Goal: Information Seeking & Learning: Learn about a topic

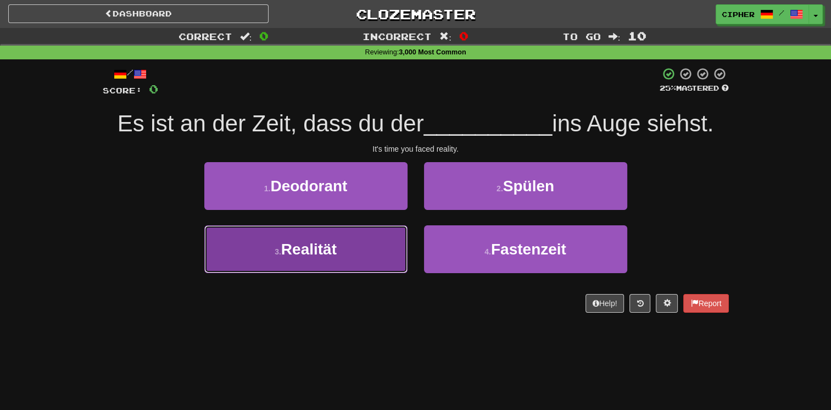
click at [339, 243] on button "3 . Realität" at bounding box center [305, 249] width 203 height 48
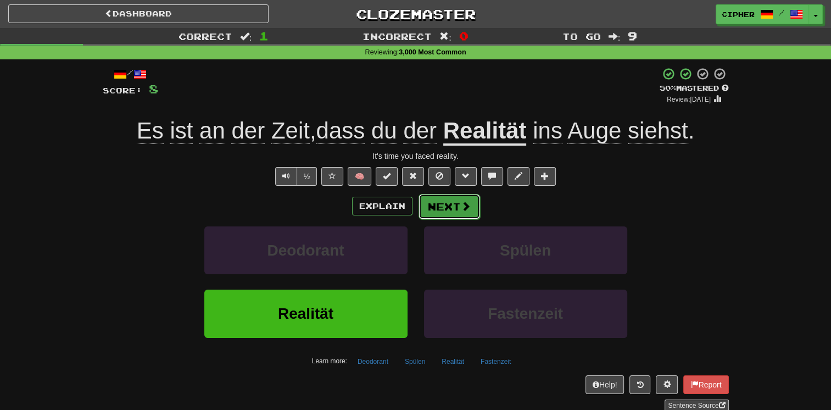
click at [443, 208] on button "Next" at bounding box center [449, 206] width 62 height 25
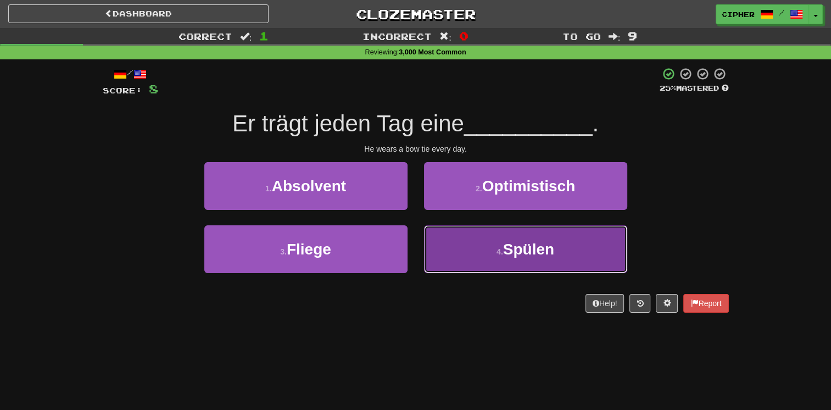
click at [456, 238] on button "4 . Spülen" at bounding box center [525, 249] width 203 height 48
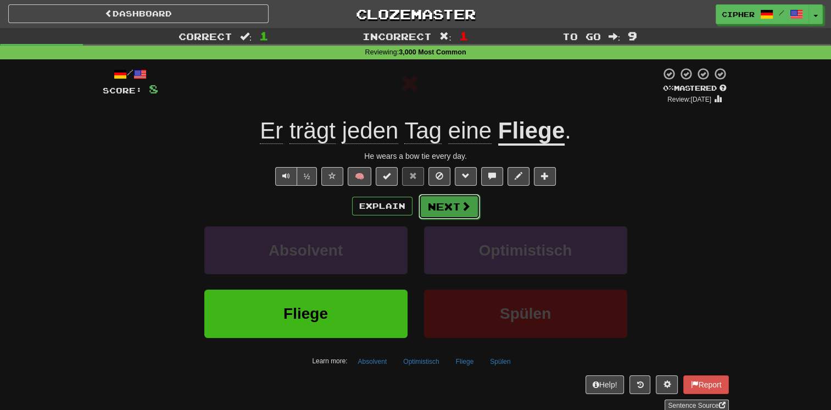
click at [448, 208] on button "Next" at bounding box center [449, 206] width 62 height 25
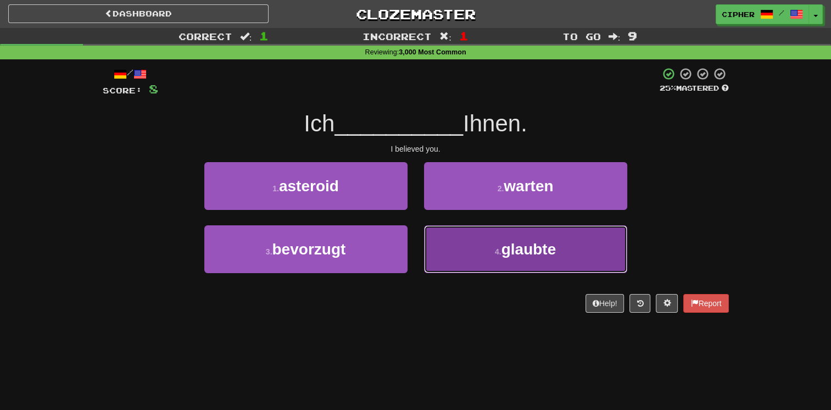
click at [442, 252] on button "4 . glaubte" at bounding box center [525, 249] width 203 height 48
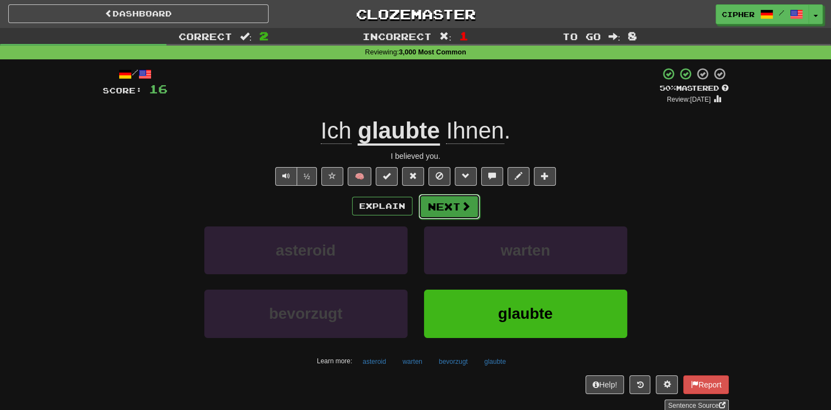
click at [437, 210] on button "Next" at bounding box center [449, 206] width 62 height 25
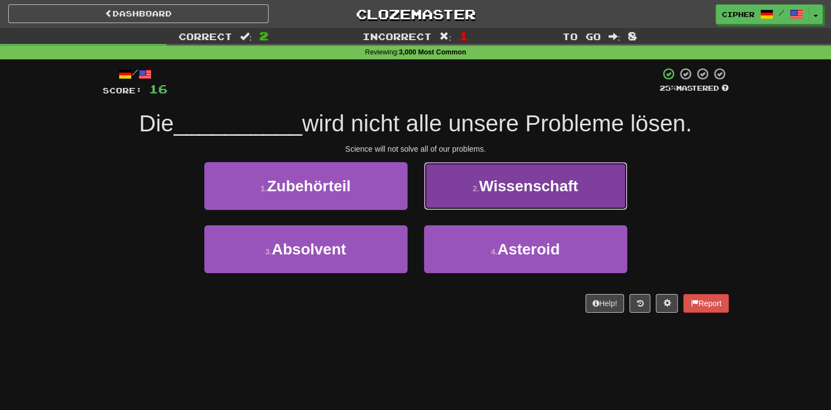
click at [443, 201] on button "2 . Wissenschaft" at bounding box center [525, 186] width 203 height 48
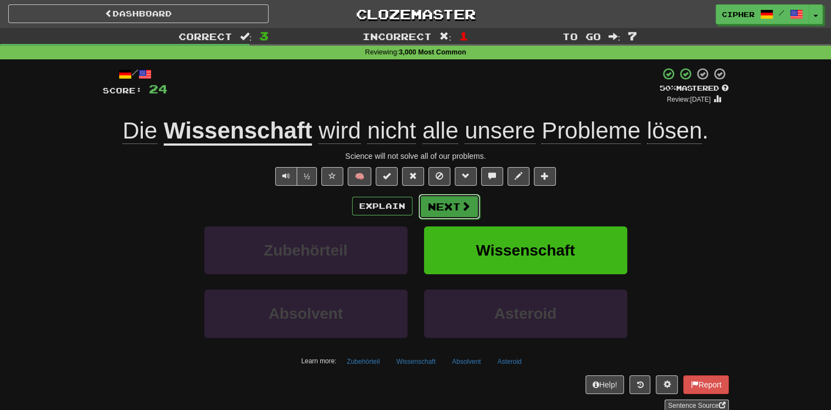
click at [435, 204] on button "Next" at bounding box center [449, 206] width 62 height 25
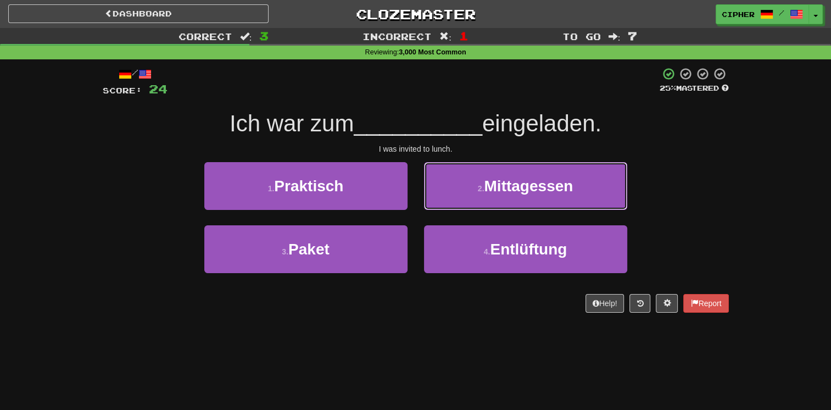
click at [435, 204] on button "2 . Mittagessen" at bounding box center [525, 186] width 203 height 48
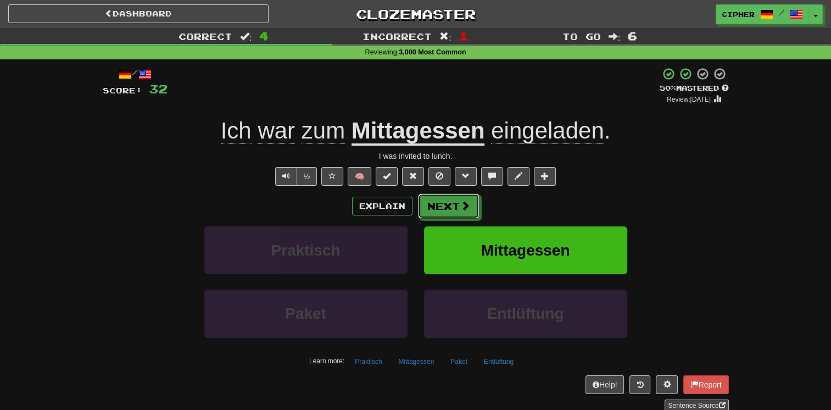
click at [435, 204] on button "Next" at bounding box center [449, 205] width 62 height 25
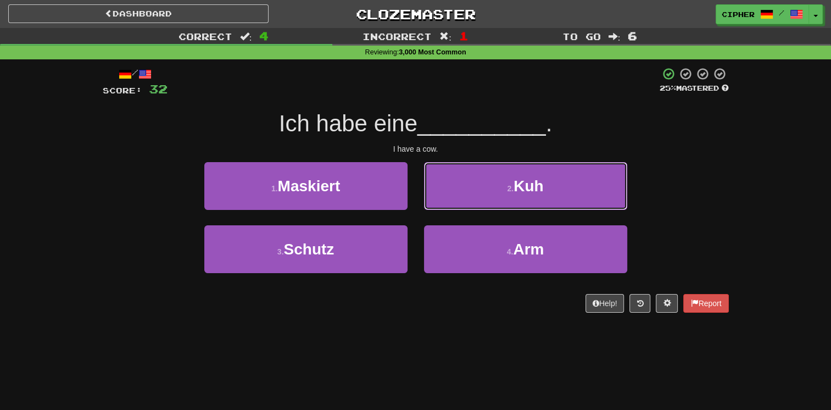
click at [435, 204] on button "2 . Kuh" at bounding box center [525, 186] width 203 height 48
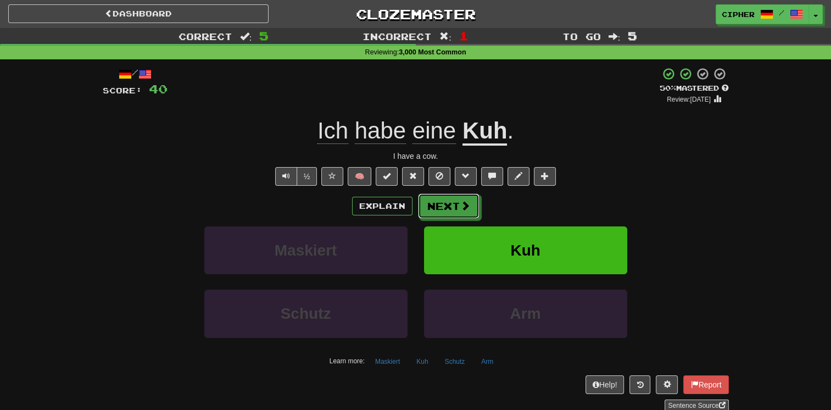
click at [435, 204] on button "Next" at bounding box center [449, 205] width 62 height 25
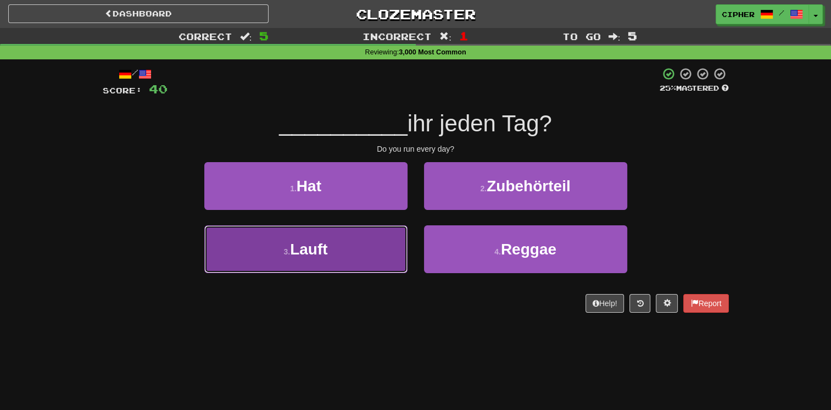
click at [372, 233] on button "3 . Lauft" at bounding box center [305, 249] width 203 height 48
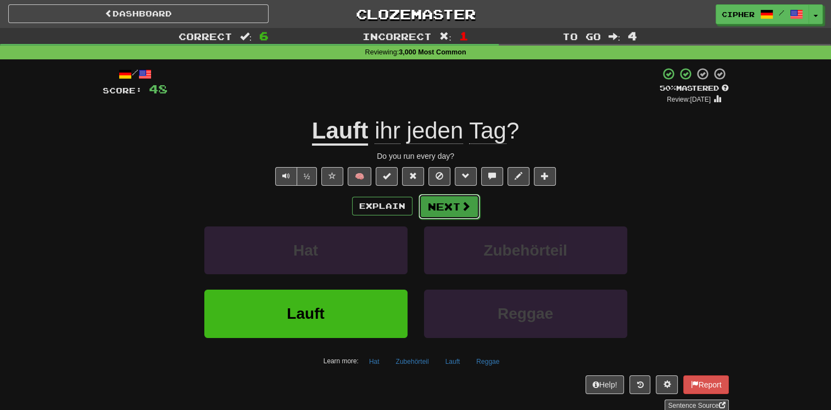
click at [438, 208] on button "Next" at bounding box center [449, 206] width 62 height 25
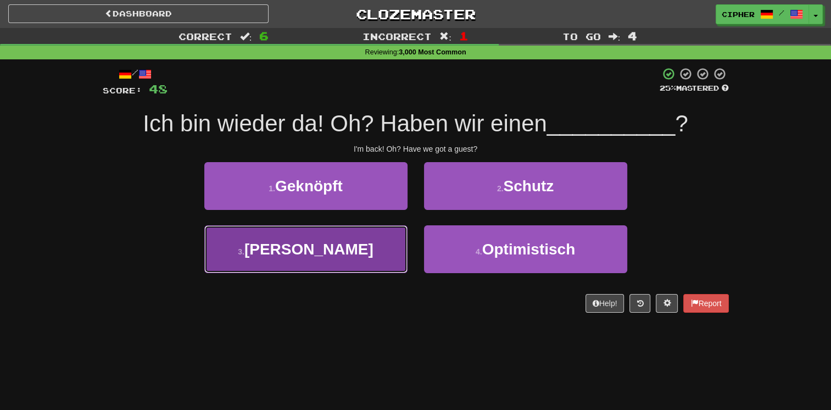
click at [389, 232] on button "3 . Gast" at bounding box center [305, 249] width 203 height 48
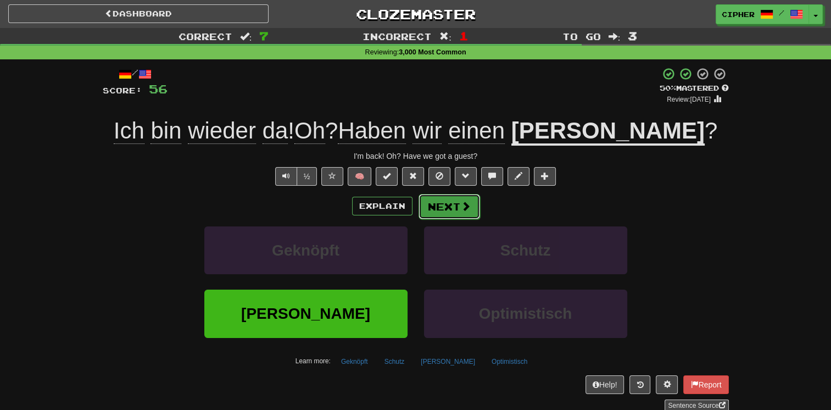
click at [452, 206] on button "Next" at bounding box center [449, 206] width 62 height 25
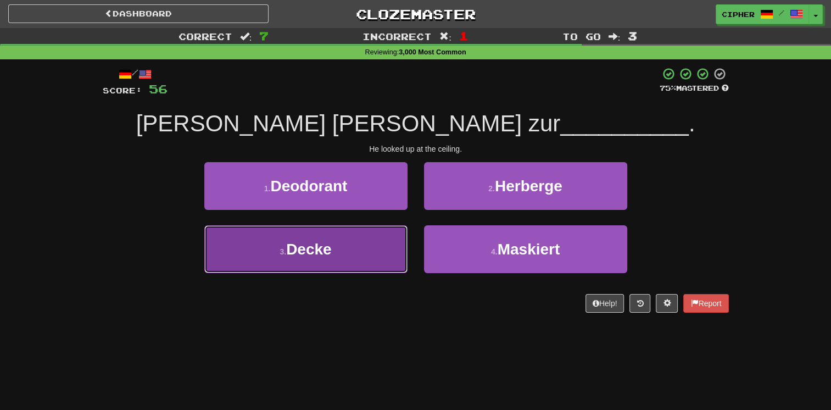
click at [380, 230] on button "3 . Decke" at bounding box center [305, 249] width 203 height 48
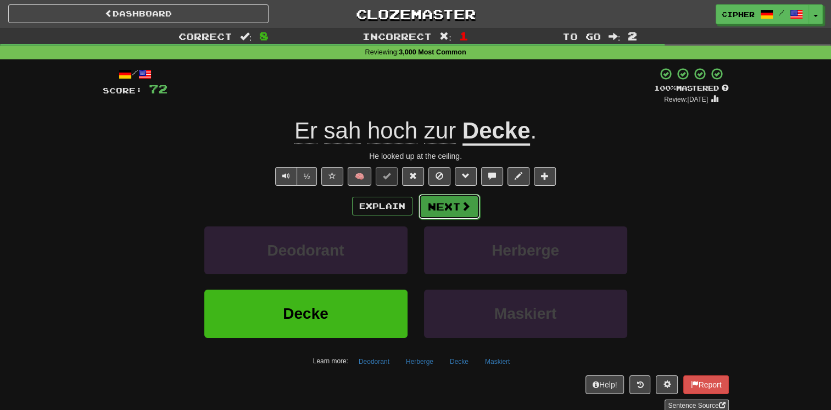
click at [468, 203] on span at bounding box center [466, 206] width 10 height 10
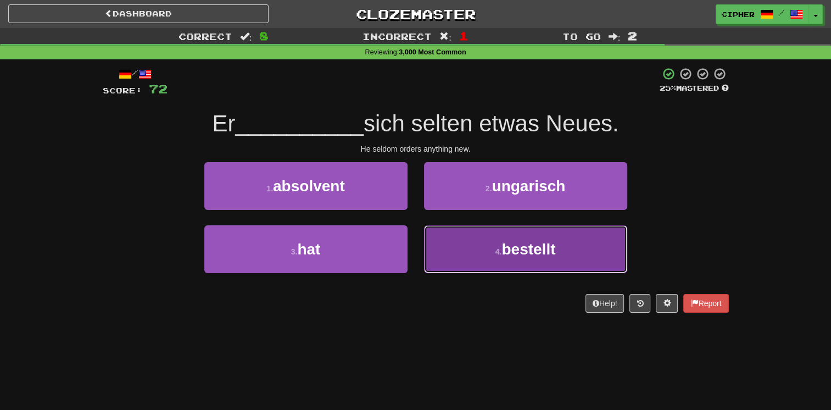
click at [436, 234] on button "4 . bestellt" at bounding box center [525, 249] width 203 height 48
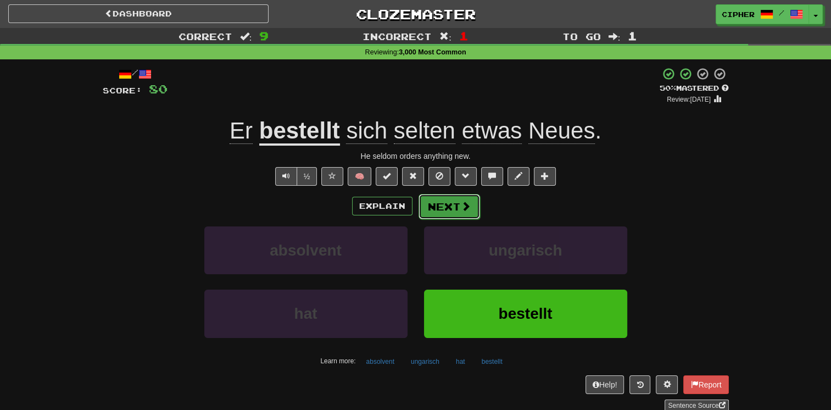
click at [438, 201] on button "Next" at bounding box center [449, 206] width 62 height 25
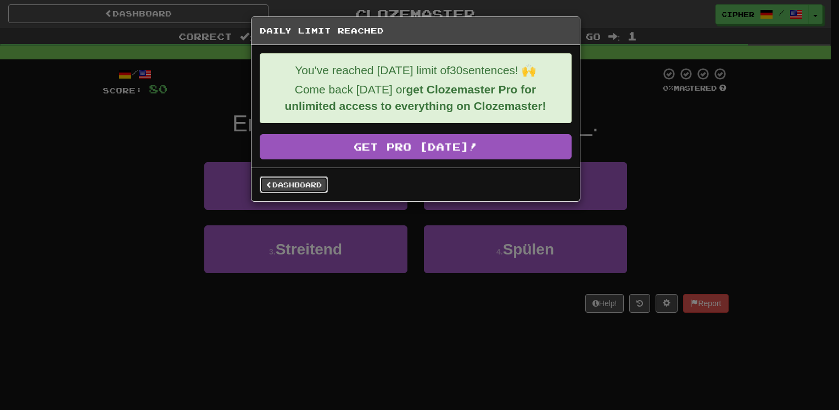
click at [281, 188] on link "Dashboard" at bounding box center [294, 184] width 68 height 16
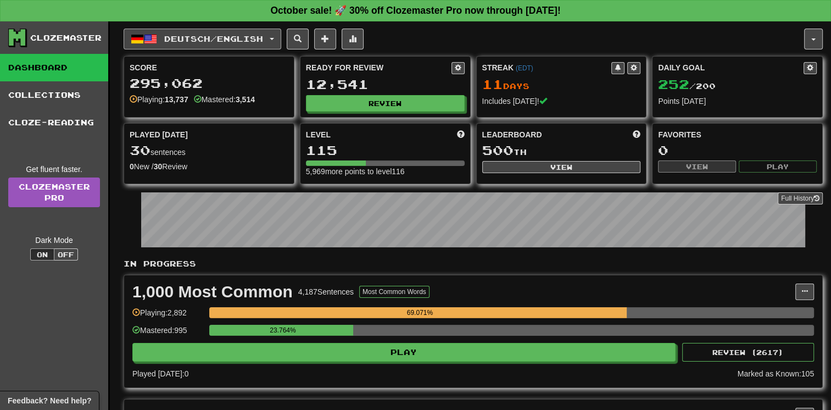
click at [176, 36] on span "Deutsch / English" at bounding box center [213, 38] width 99 height 9
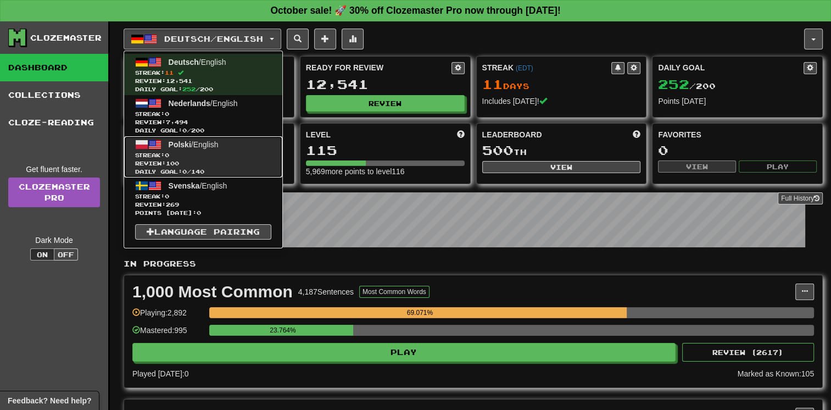
click at [220, 158] on span "Streak: 0" at bounding box center [203, 155] width 136 height 8
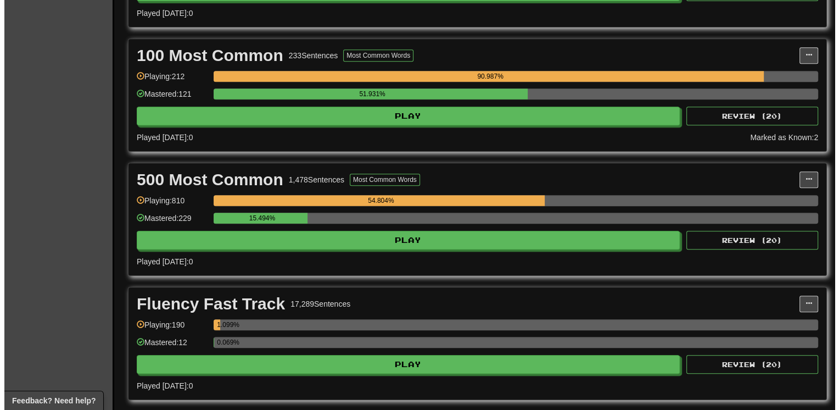
scroll to position [505, 0]
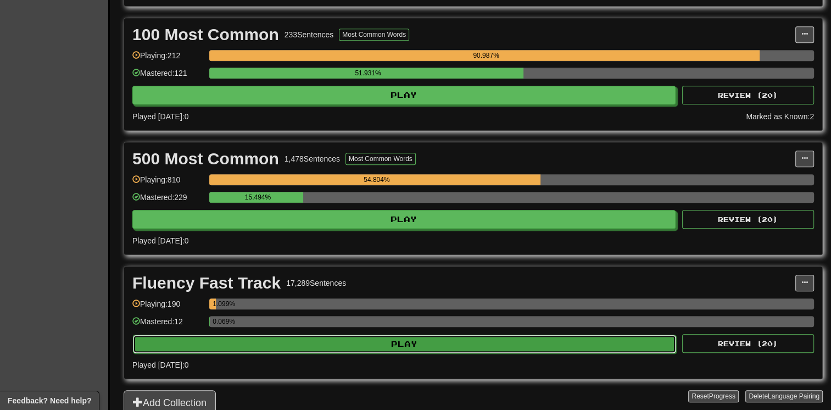
click at [562, 337] on button "Play" at bounding box center [404, 343] width 543 height 19
select select "**"
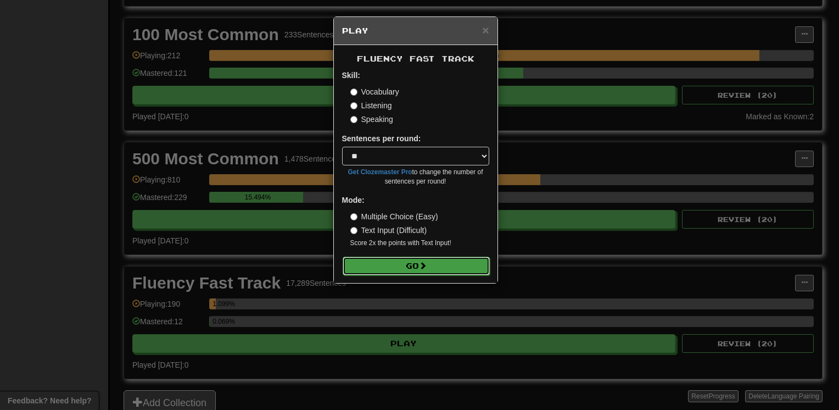
click at [432, 263] on button "Go" at bounding box center [416, 265] width 147 height 19
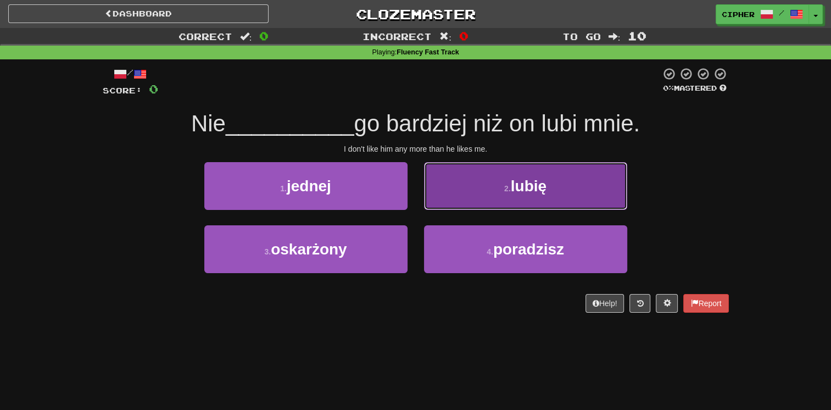
click at [481, 185] on button "2 . lubię" at bounding box center [525, 186] width 203 height 48
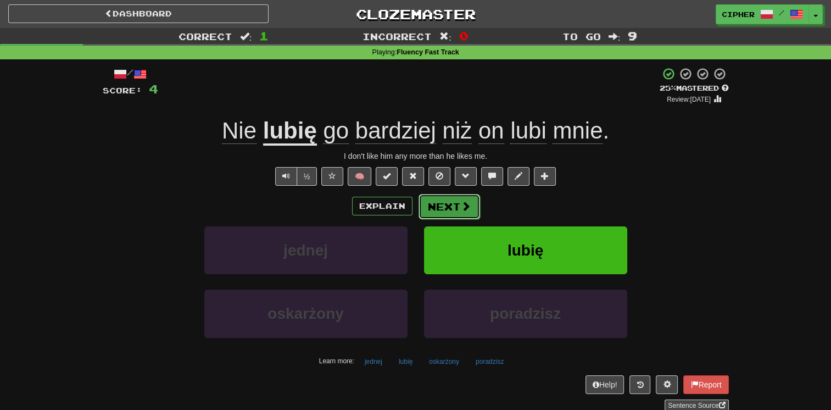
click at [468, 198] on button "Next" at bounding box center [449, 206] width 62 height 25
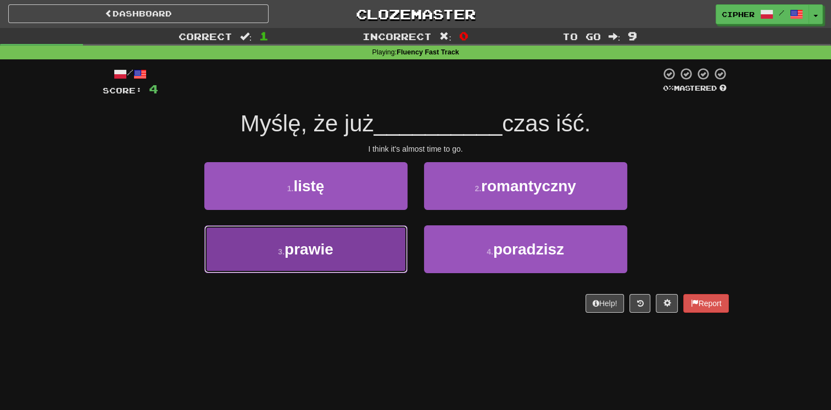
click at [373, 239] on button "3 . prawie" at bounding box center [305, 249] width 203 height 48
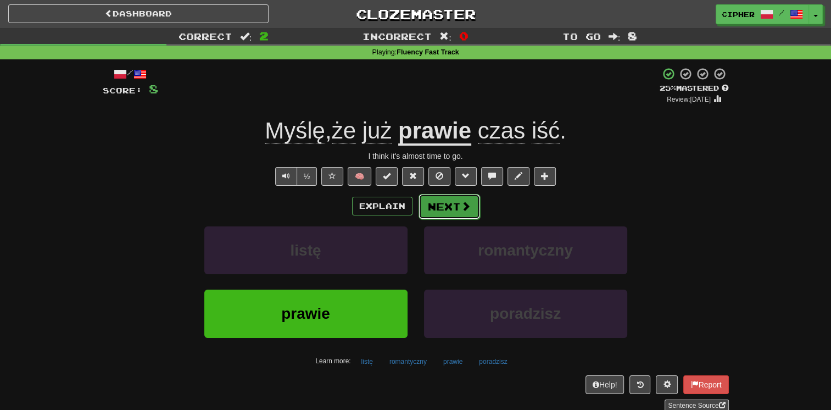
click at [434, 211] on button "Next" at bounding box center [449, 206] width 62 height 25
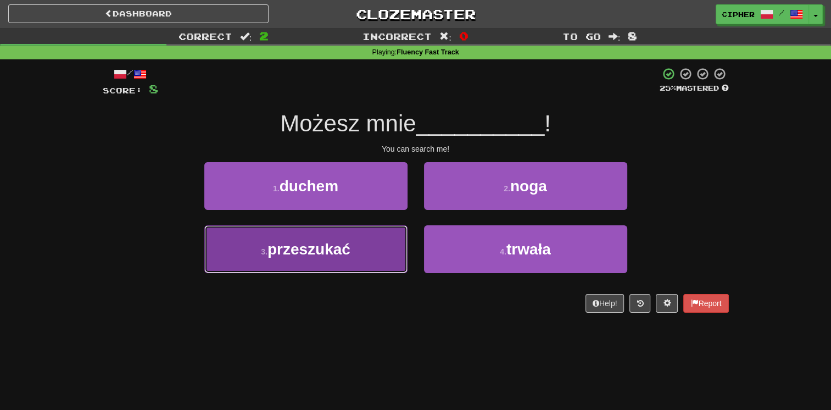
click at [351, 247] on button "3 . przeszukać" at bounding box center [305, 249] width 203 height 48
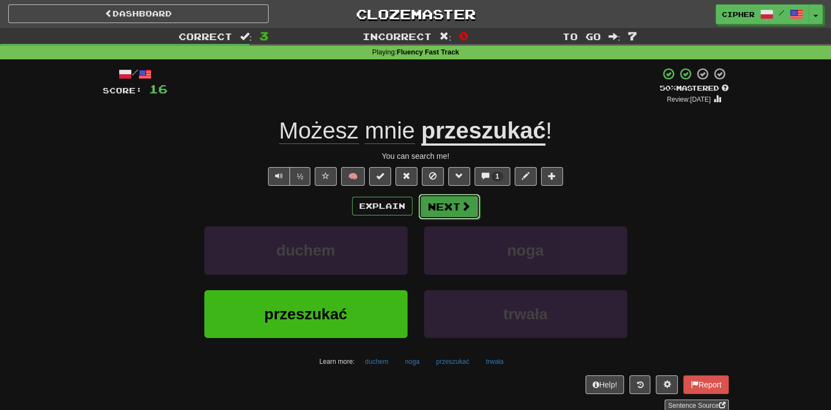
click at [444, 208] on button "Next" at bounding box center [449, 206] width 62 height 25
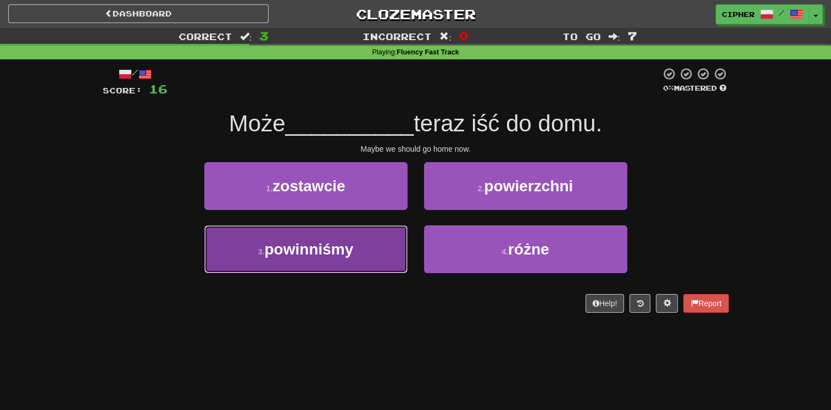
click at [385, 236] on button "3 . powinniśmy" at bounding box center [305, 249] width 203 height 48
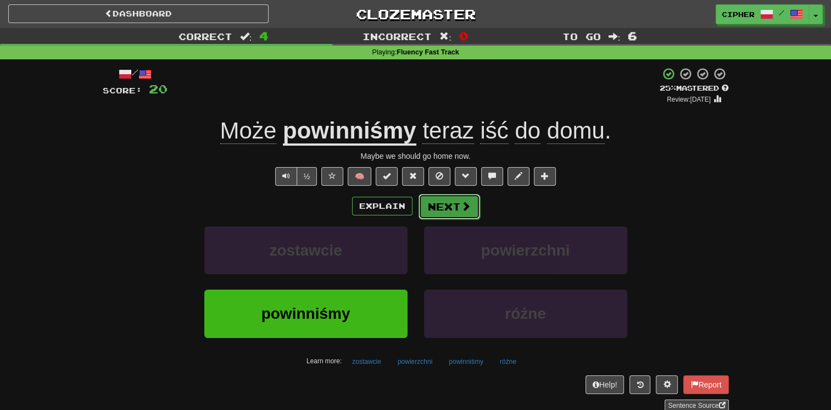
click at [431, 211] on button "Next" at bounding box center [449, 206] width 62 height 25
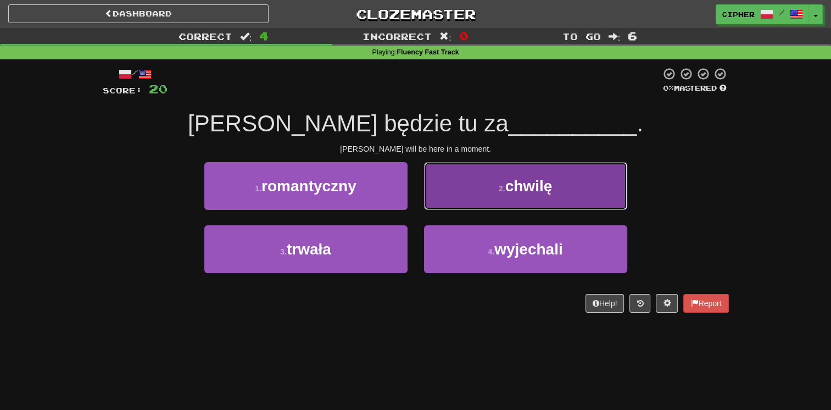
click at [438, 198] on button "2 . chwilę" at bounding box center [525, 186] width 203 height 48
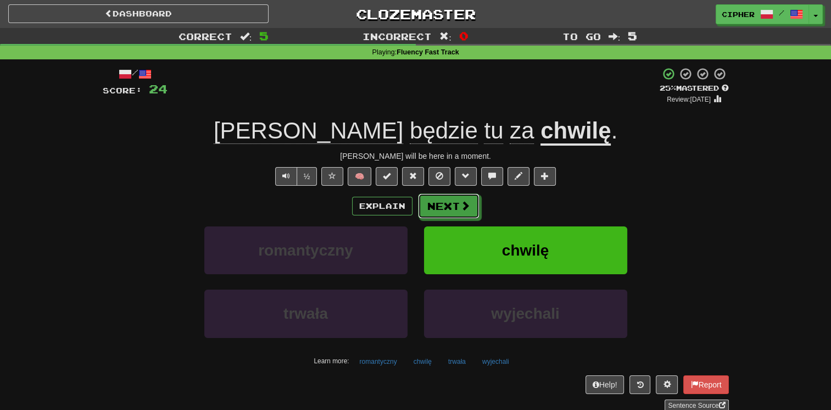
click at [438, 198] on button "Next" at bounding box center [449, 205] width 62 height 25
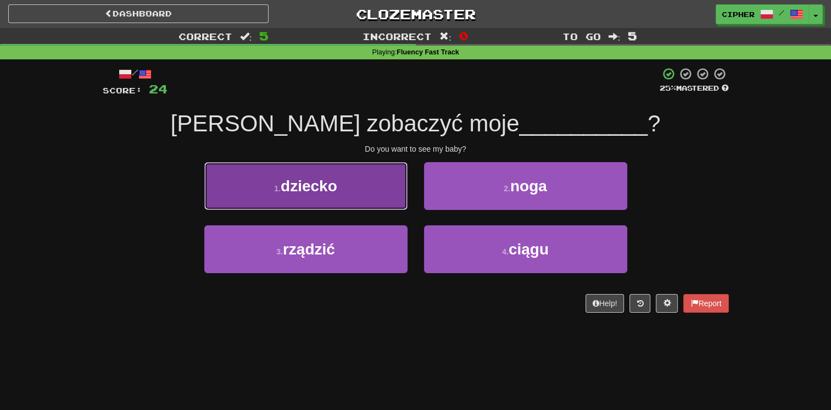
click at [356, 196] on button "1 . dziecko" at bounding box center [305, 186] width 203 height 48
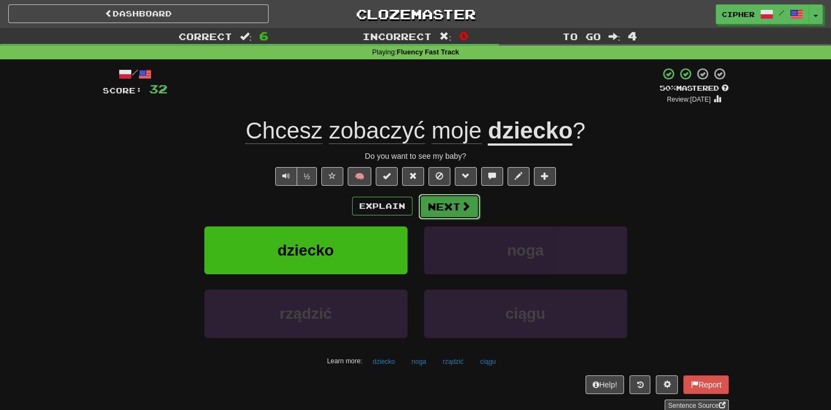
click at [445, 208] on button "Next" at bounding box center [449, 206] width 62 height 25
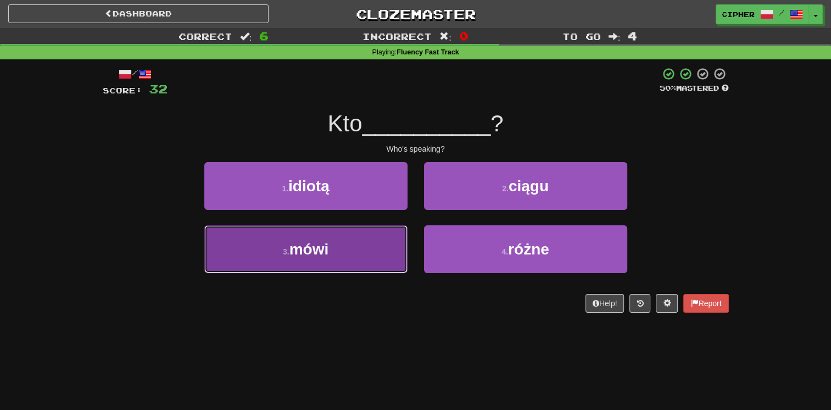
click at [378, 231] on button "3 . mówi" at bounding box center [305, 249] width 203 height 48
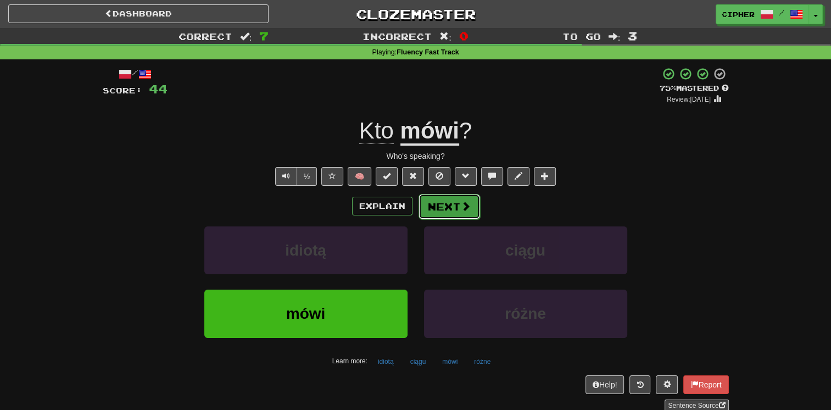
click at [447, 204] on button "Next" at bounding box center [449, 206] width 62 height 25
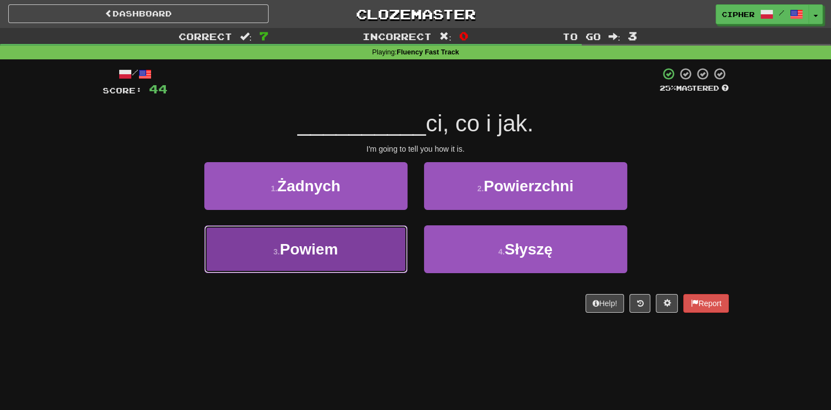
click at [382, 241] on button "3 . Powiem" at bounding box center [305, 249] width 203 height 48
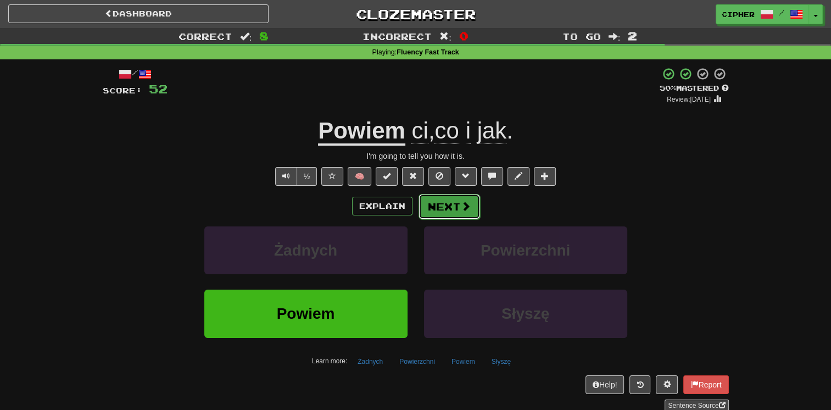
click at [444, 210] on button "Next" at bounding box center [449, 206] width 62 height 25
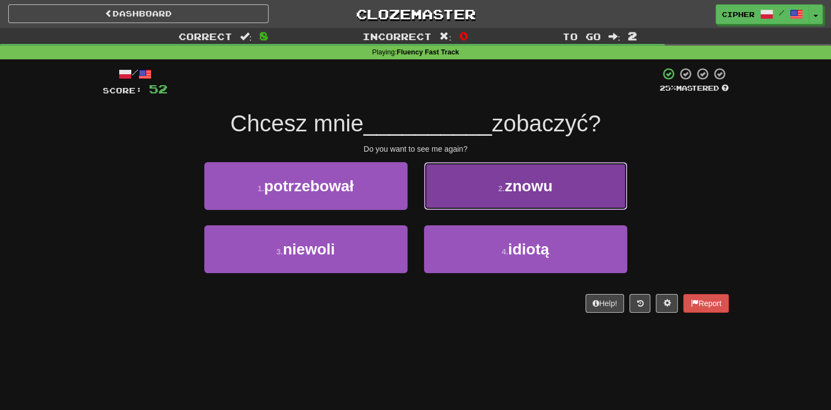
click at [446, 203] on button "2 . znowu" at bounding box center [525, 186] width 203 height 48
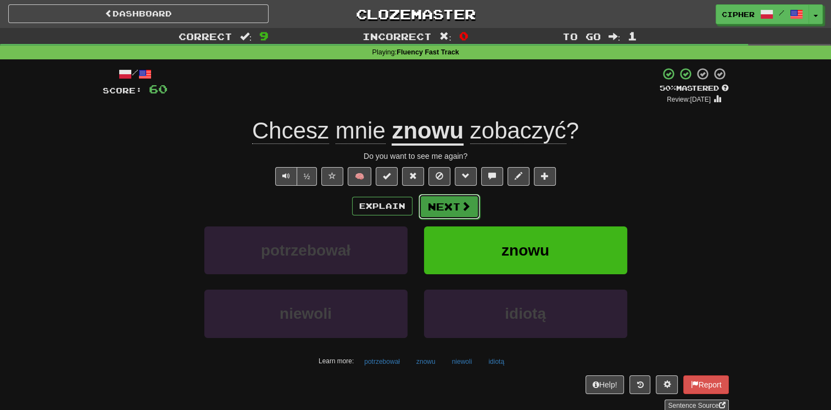
click at [451, 212] on button "Next" at bounding box center [449, 206] width 62 height 25
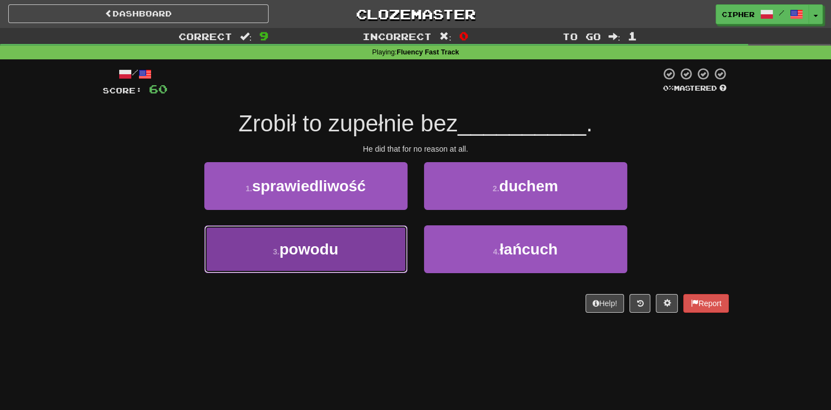
click at [367, 239] on button "3 . powodu" at bounding box center [305, 249] width 203 height 48
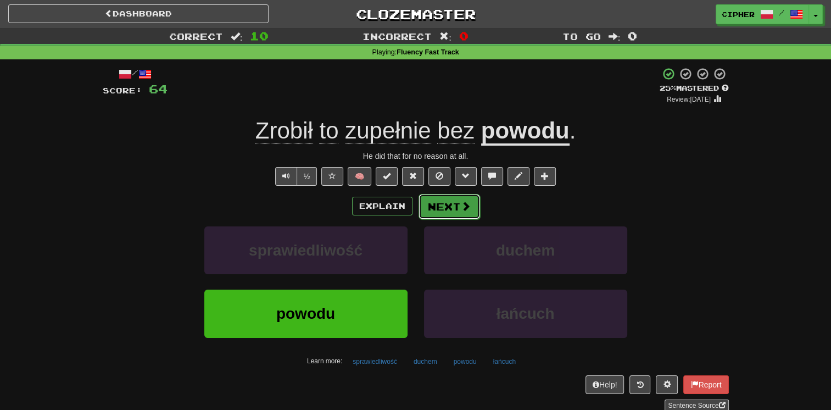
click at [444, 208] on button "Next" at bounding box center [449, 206] width 62 height 25
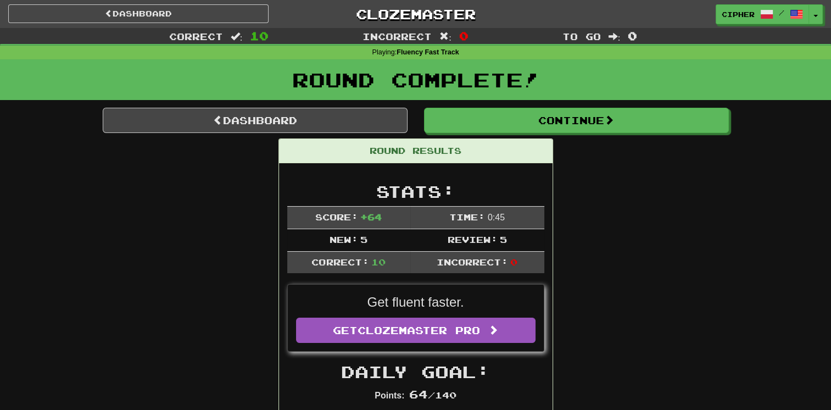
click at [539, 238] on td "Review: 5" at bounding box center [477, 239] width 134 height 23
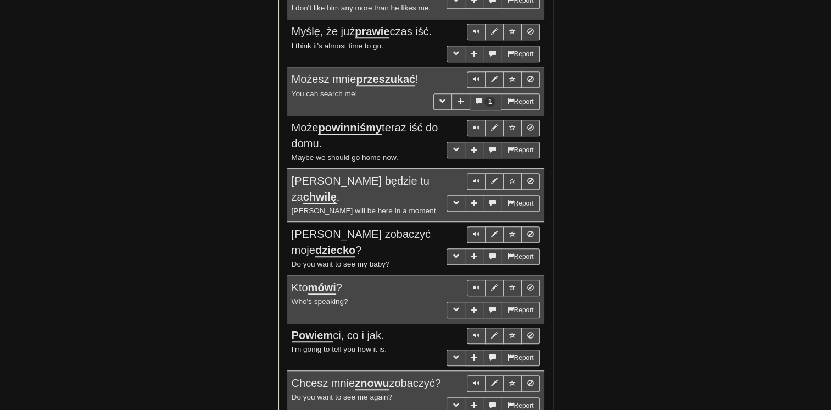
scroll to position [901, 0]
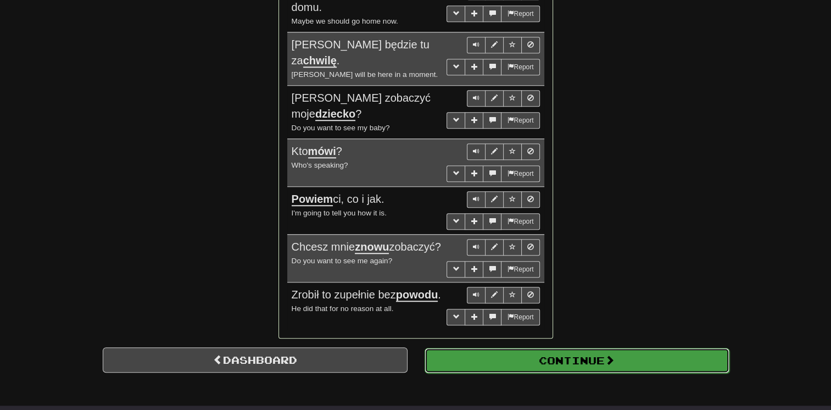
click at [527, 361] on button "Continue" at bounding box center [577, 360] width 305 height 25
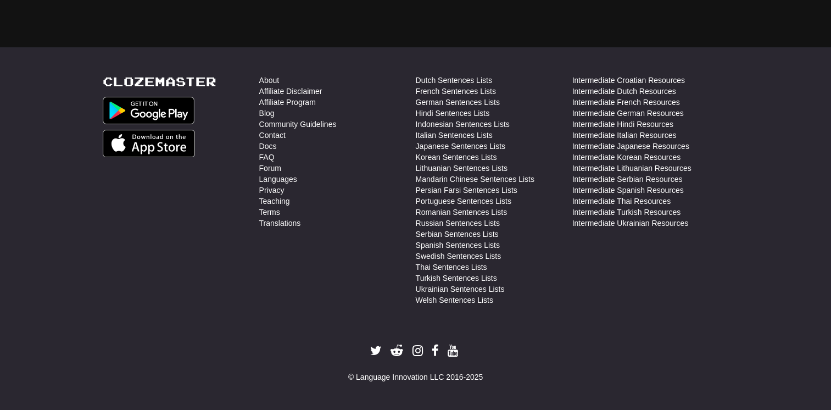
scroll to position [31, 0]
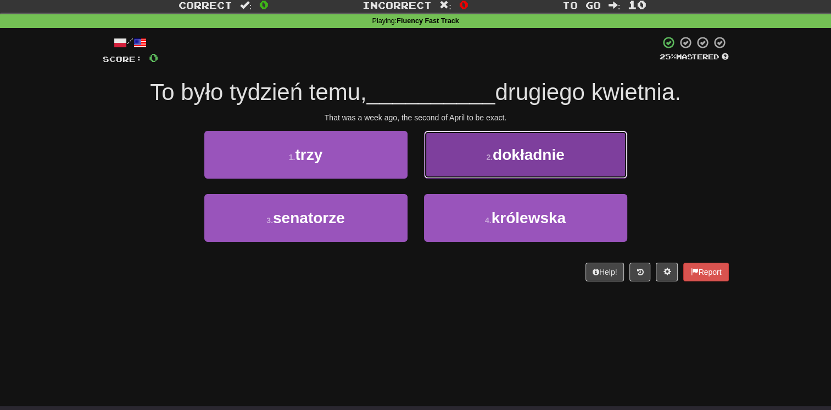
click at [475, 155] on button "2 . dokładnie" at bounding box center [525, 155] width 203 height 48
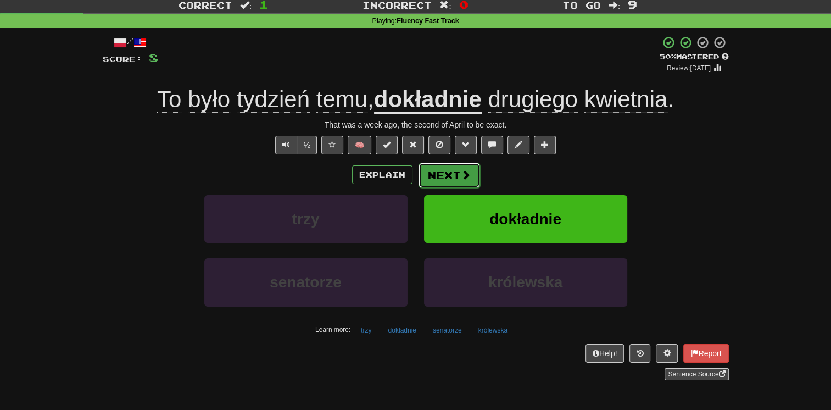
click at [465, 166] on button "Next" at bounding box center [449, 175] width 62 height 25
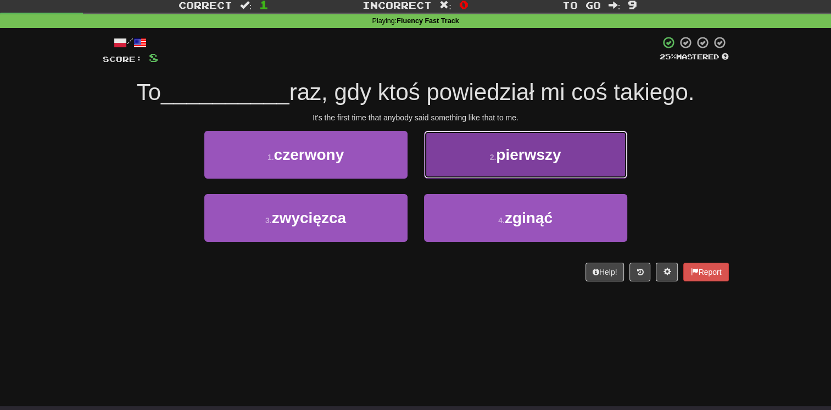
click at [466, 169] on button "2 . pierwszy" at bounding box center [525, 155] width 203 height 48
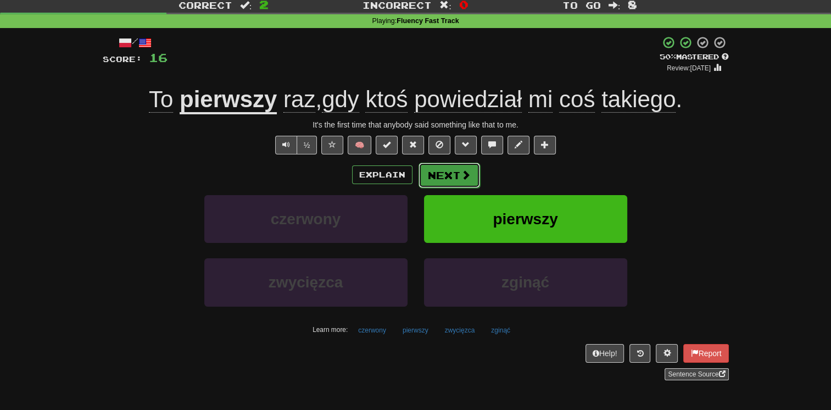
click at [468, 171] on span at bounding box center [466, 175] width 10 height 10
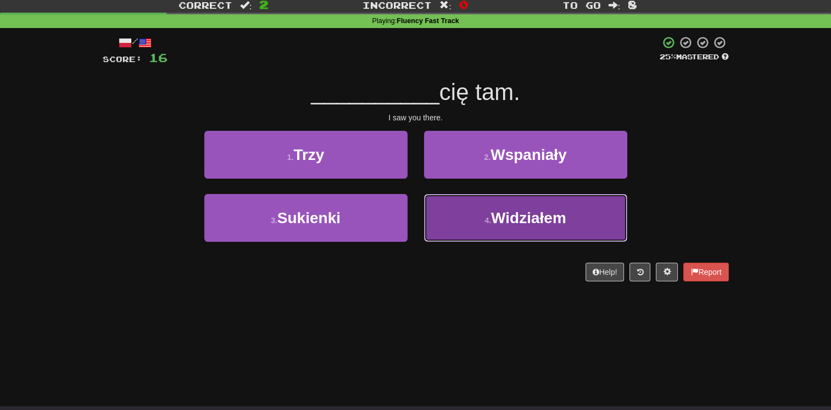
click at [478, 213] on button "4 . Widziałem" at bounding box center [525, 218] width 203 height 48
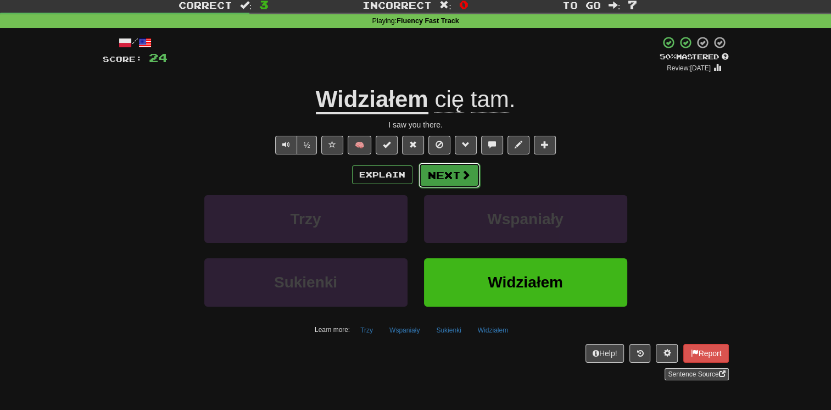
click at [452, 172] on button "Next" at bounding box center [449, 175] width 62 height 25
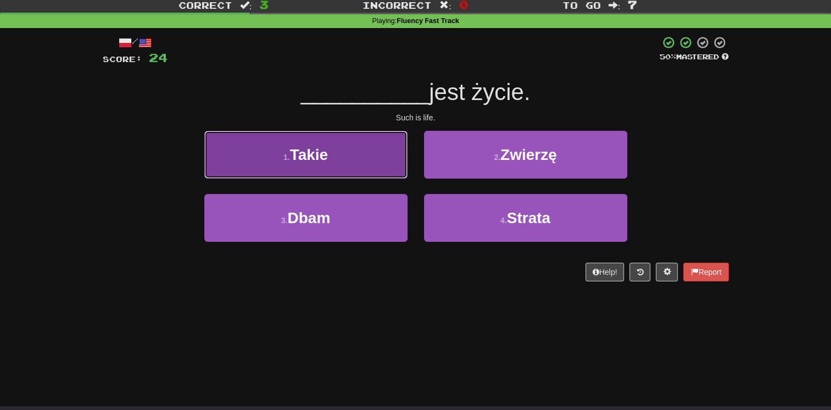
click at [346, 163] on button "1 . Takie" at bounding box center [305, 155] width 203 height 48
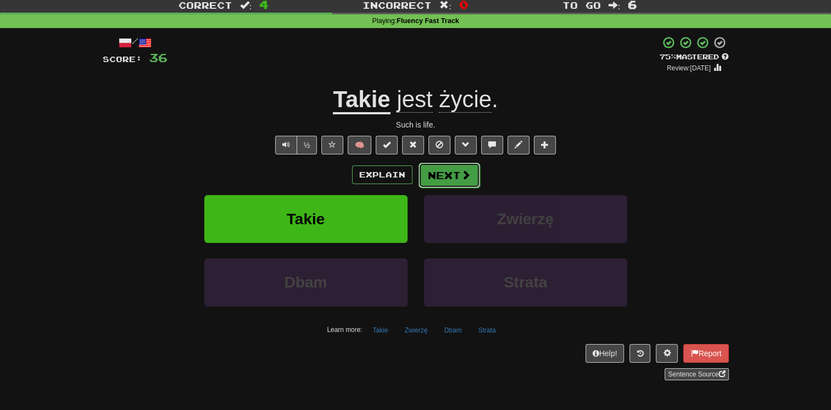
click at [425, 172] on button "Next" at bounding box center [449, 175] width 62 height 25
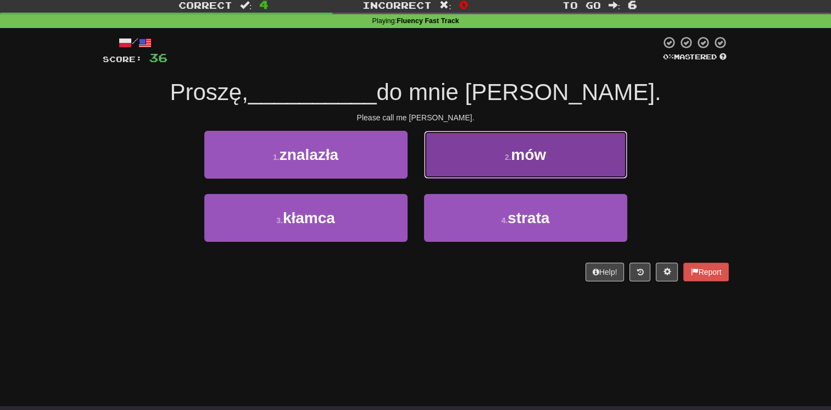
click at [429, 171] on button "2 . mów" at bounding box center [525, 155] width 203 height 48
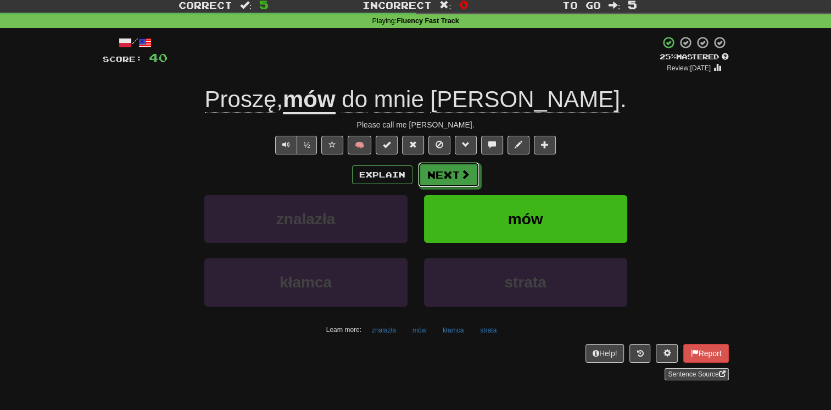
click at [429, 171] on button "Next" at bounding box center [449, 174] width 62 height 25
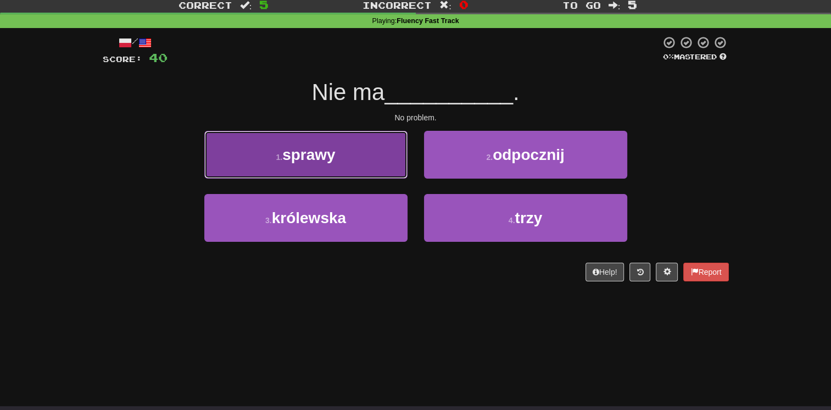
click at [360, 161] on button "1 . sprawy" at bounding box center [305, 155] width 203 height 48
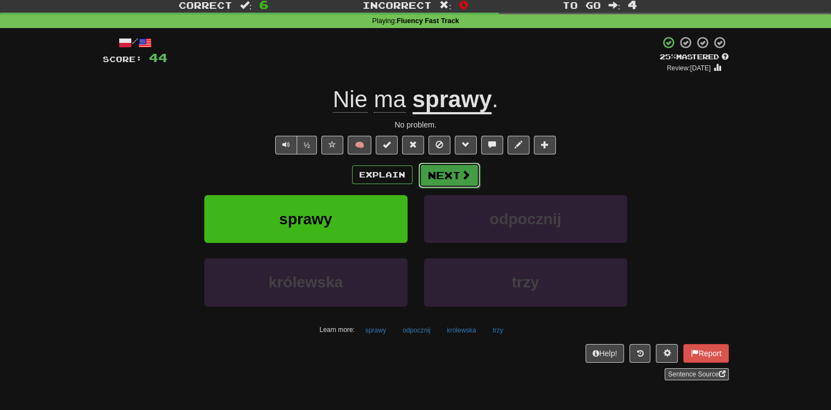
click at [471, 178] on button "Next" at bounding box center [449, 175] width 62 height 25
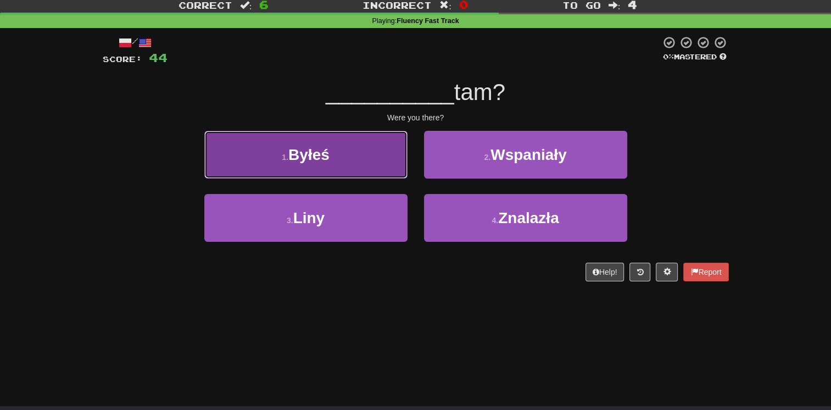
click at [352, 164] on button "1 . Byłeś" at bounding box center [305, 155] width 203 height 48
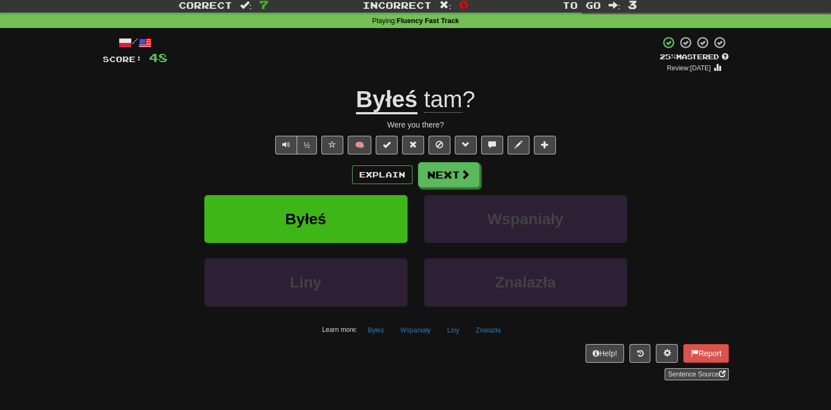
click at [445, 160] on div "/ Score: 48 + 4 25 % Mastered Review: 2025-10-15 Byłeś tam ? Were you there? ½ …" at bounding box center [416, 208] width 626 height 344
click at [449, 167] on button "Next" at bounding box center [449, 175] width 62 height 25
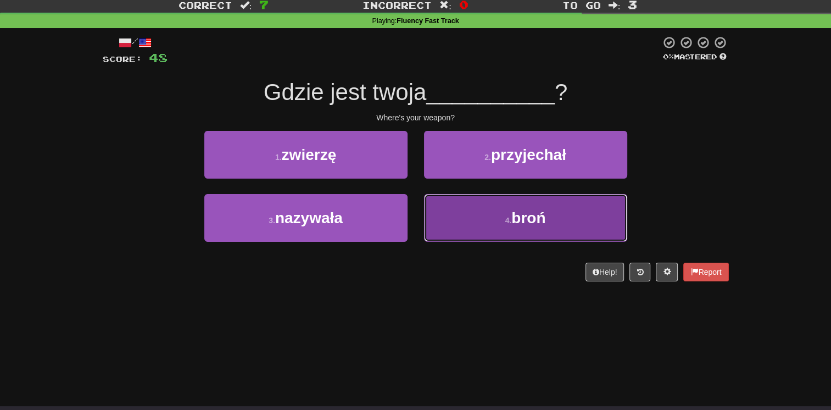
click at [450, 231] on button "4 . broń" at bounding box center [525, 218] width 203 height 48
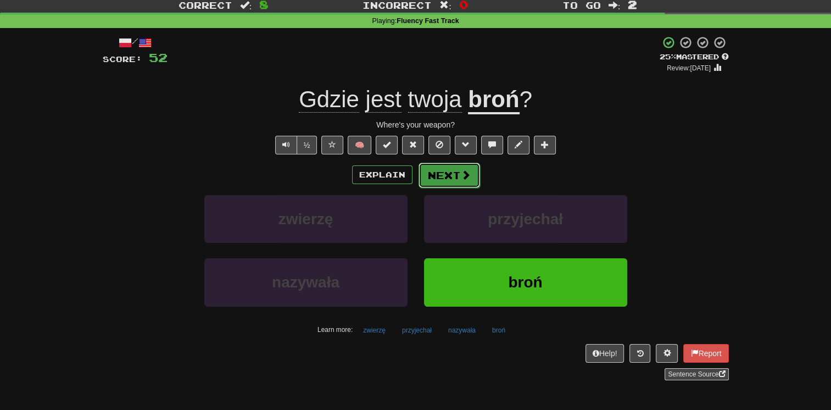
click at [434, 180] on button "Next" at bounding box center [449, 175] width 62 height 25
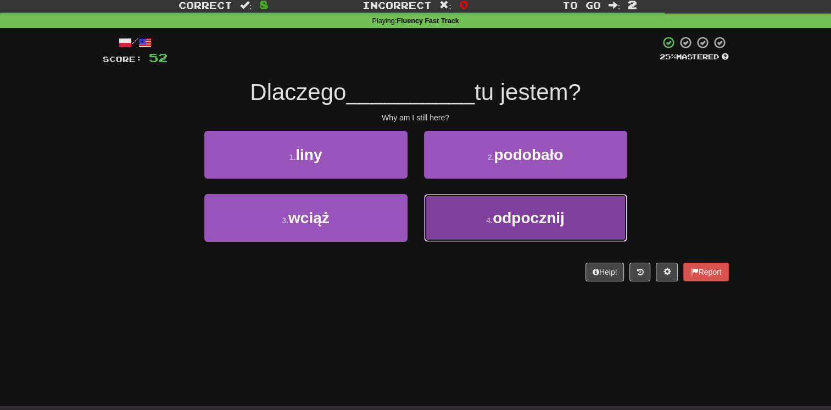
click at [448, 208] on button "4 . odpocznij" at bounding box center [525, 218] width 203 height 48
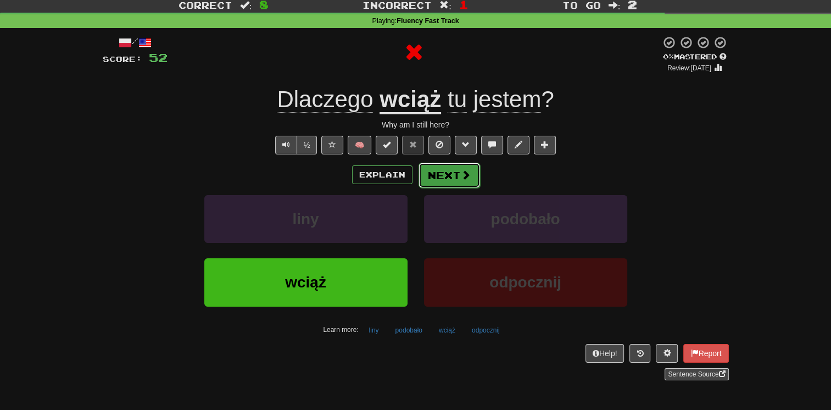
click at [423, 174] on button "Next" at bounding box center [449, 175] width 62 height 25
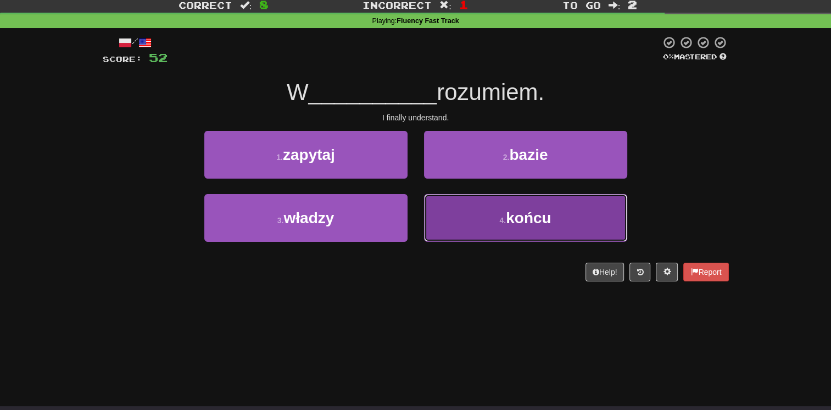
click at [454, 219] on button "4 . końcu" at bounding box center [525, 218] width 203 height 48
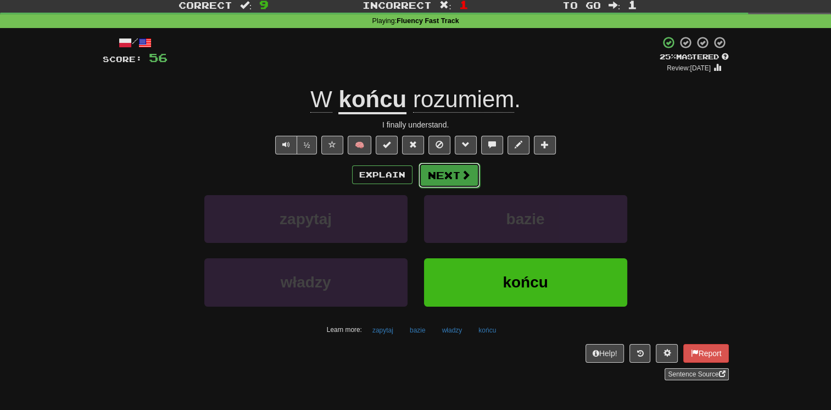
click at [442, 186] on button "Next" at bounding box center [449, 175] width 62 height 25
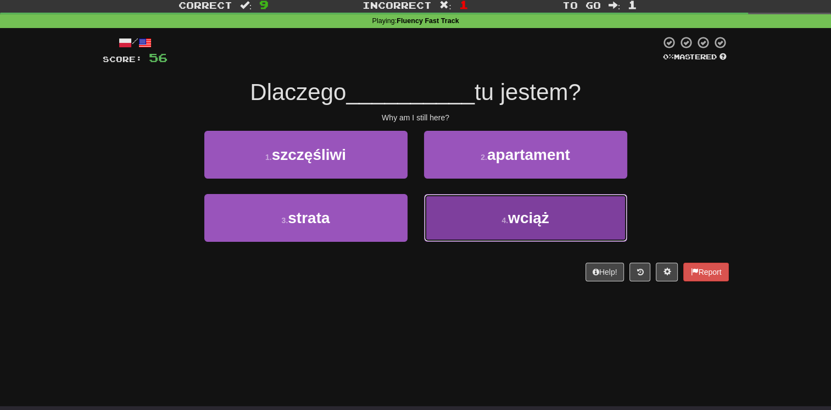
click at [448, 203] on button "4 . wciąż" at bounding box center [525, 218] width 203 height 48
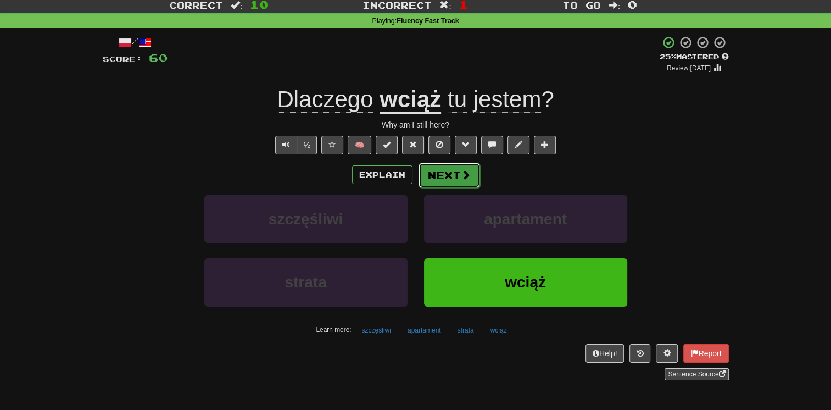
click at [439, 185] on button "Next" at bounding box center [449, 175] width 62 height 25
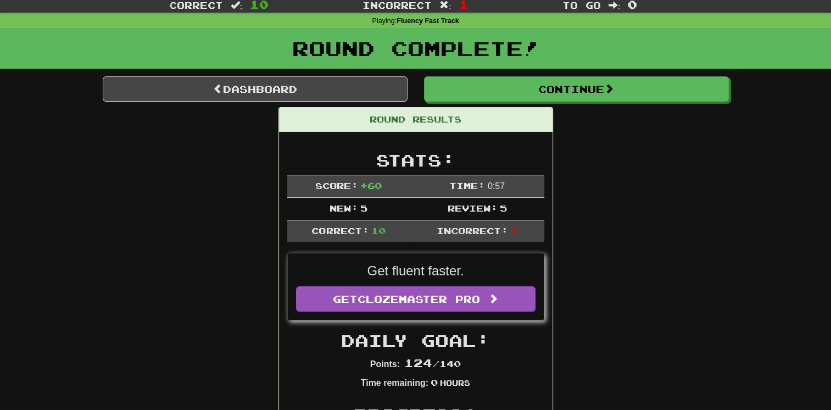
click at [535, 253] on div "Get fluent faster. Get Clozemaster Pro" at bounding box center [416, 286] width 256 height 66
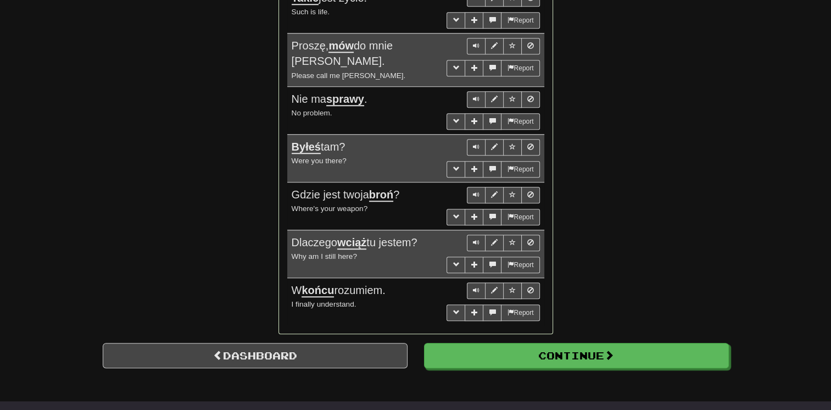
scroll to position [976, 0]
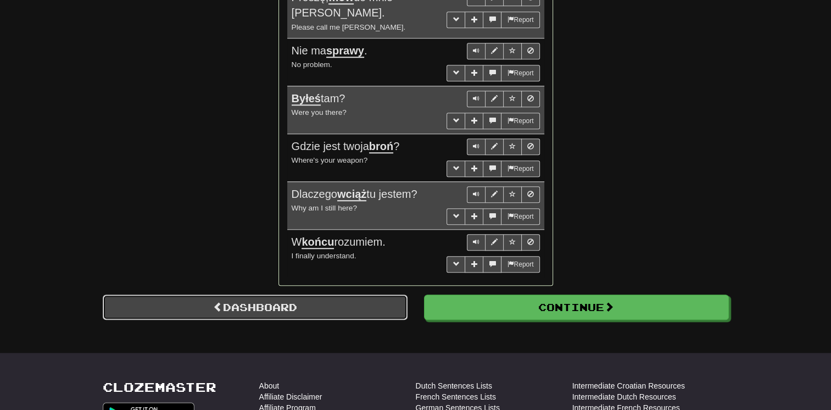
click at [364, 294] on link "Dashboard" at bounding box center [255, 306] width 305 height 25
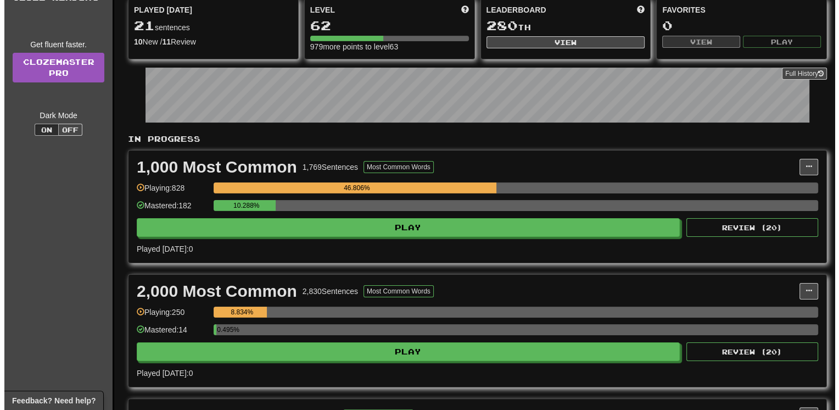
scroll to position [110, 0]
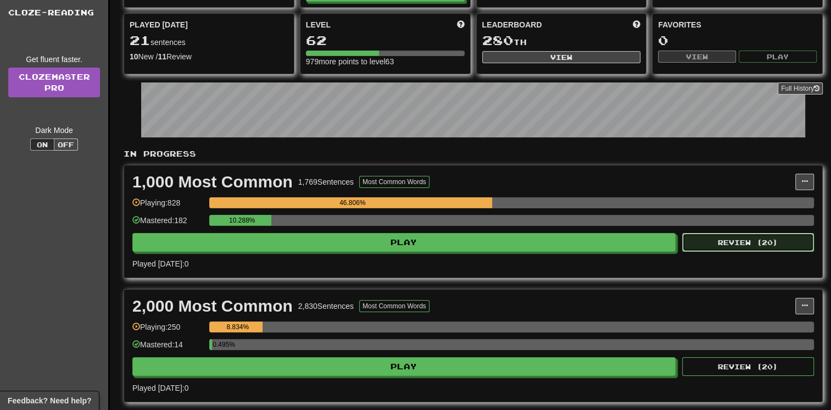
click at [719, 243] on button "Review ( 20 )" at bounding box center [748, 242] width 132 height 19
select select "**"
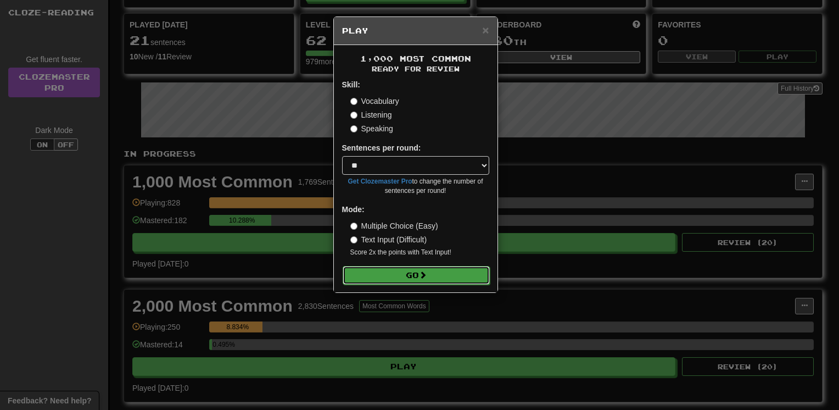
click at [436, 276] on button "Go" at bounding box center [416, 275] width 147 height 19
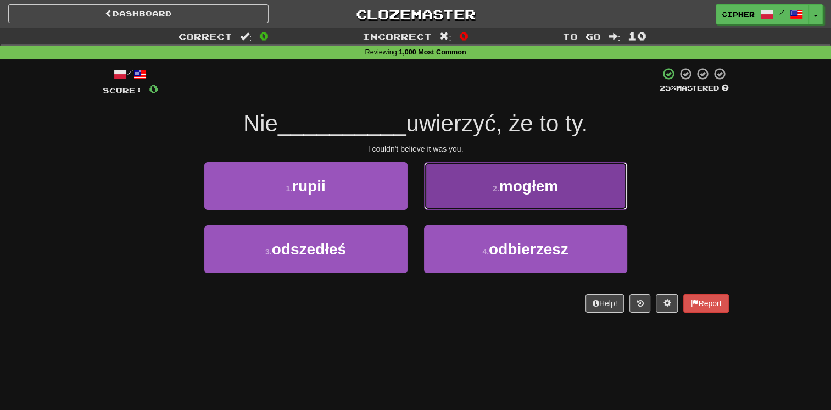
click at [456, 197] on button "2 . mogłem" at bounding box center [525, 186] width 203 height 48
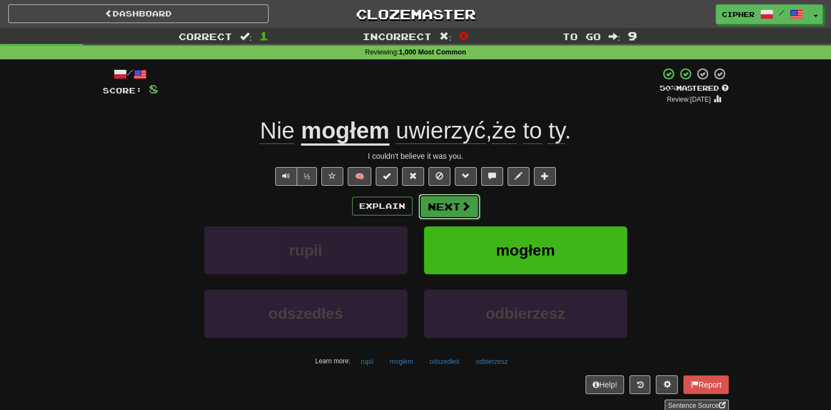
click at [431, 206] on button "Next" at bounding box center [449, 206] width 62 height 25
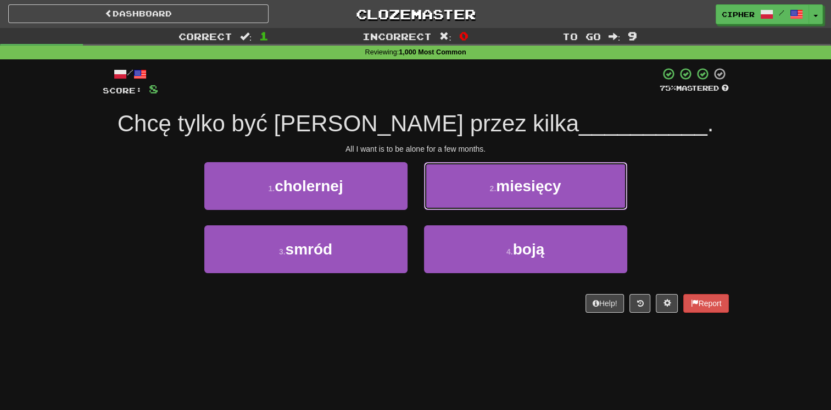
click at [431, 206] on button "2 . miesięcy" at bounding box center [525, 186] width 203 height 48
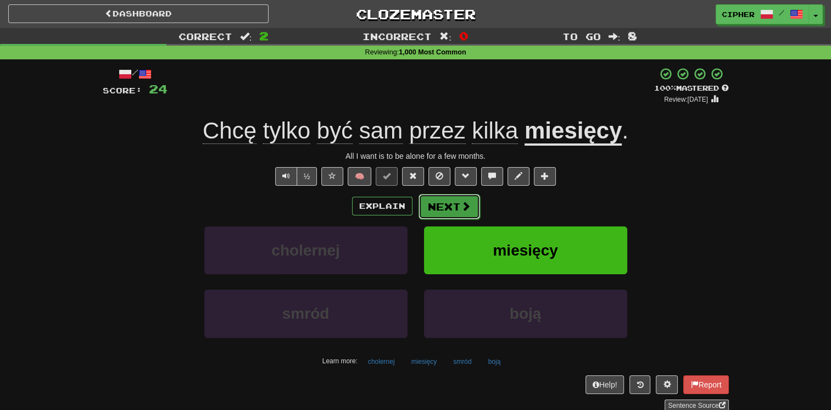
click at [470, 206] on button "Next" at bounding box center [449, 206] width 62 height 25
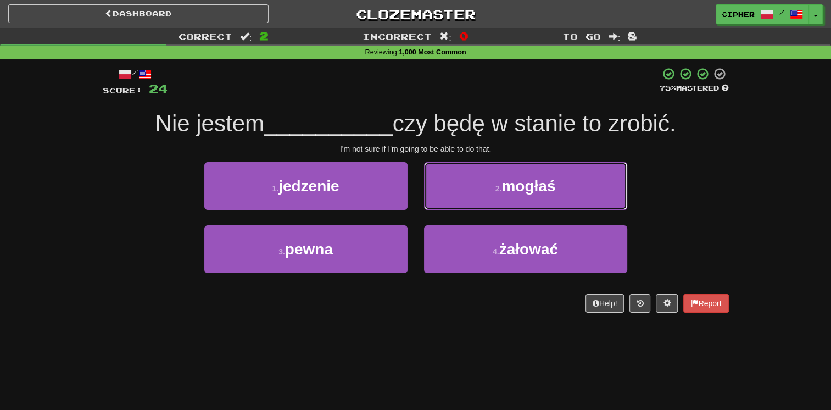
click at [470, 206] on button "2 . mogłaś" at bounding box center [525, 186] width 203 height 48
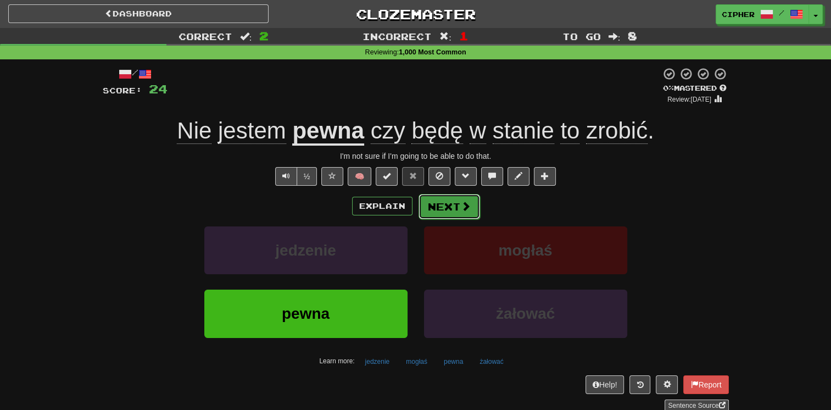
click at [433, 205] on button "Next" at bounding box center [449, 206] width 62 height 25
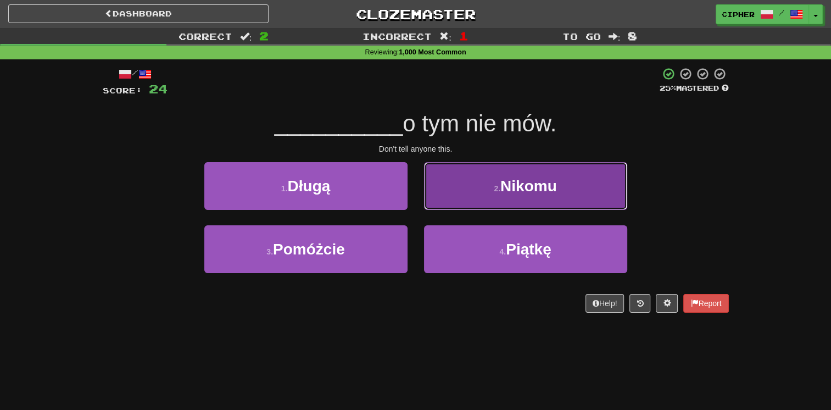
click at [432, 203] on button "2 . Nikomu" at bounding box center [525, 186] width 203 height 48
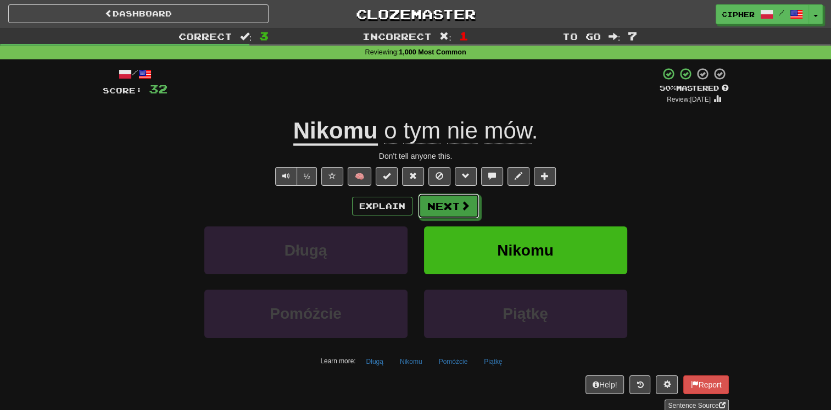
click at [432, 203] on button "Next" at bounding box center [449, 205] width 62 height 25
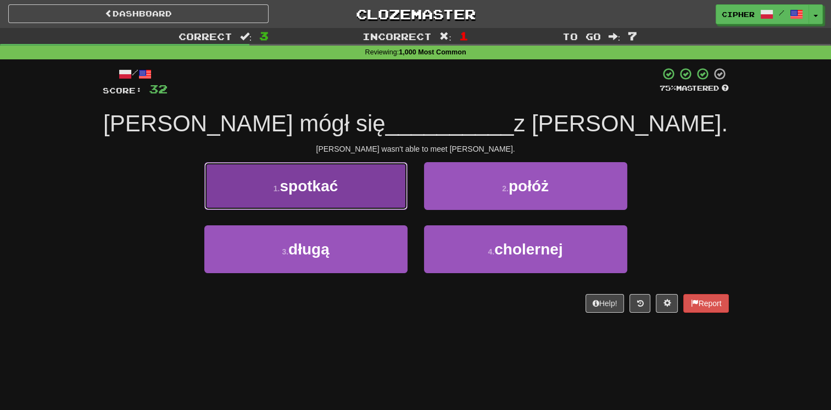
click at [389, 197] on button "1 . spotkać" at bounding box center [305, 186] width 203 height 48
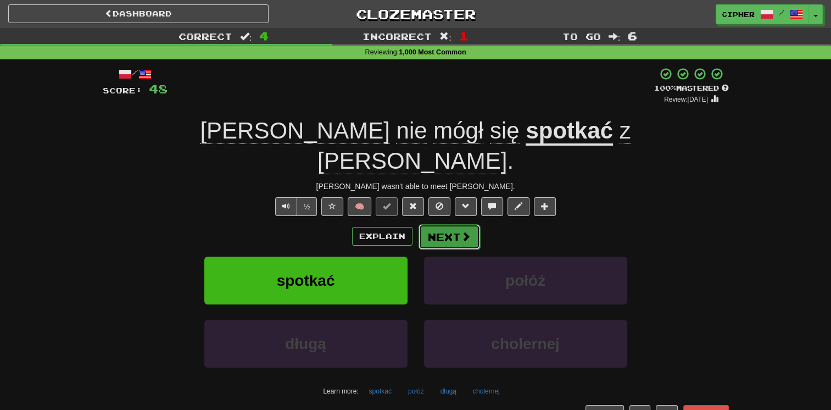
click at [440, 224] on button "Next" at bounding box center [449, 236] width 62 height 25
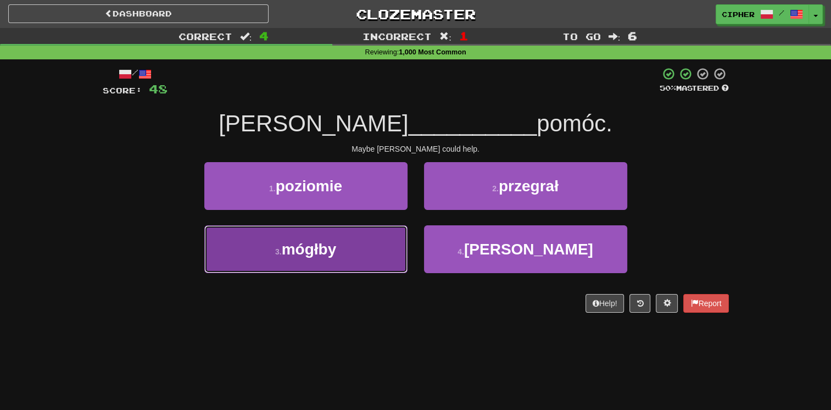
click at [378, 236] on button "3 . mógłby" at bounding box center [305, 249] width 203 height 48
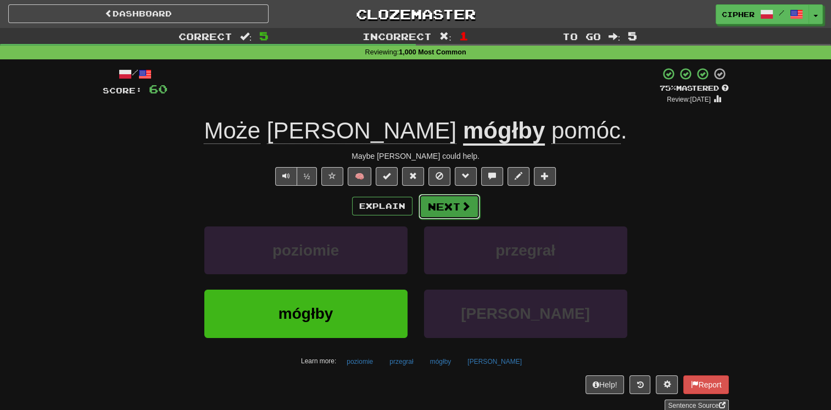
click at [434, 210] on button "Next" at bounding box center [449, 206] width 62 height 25
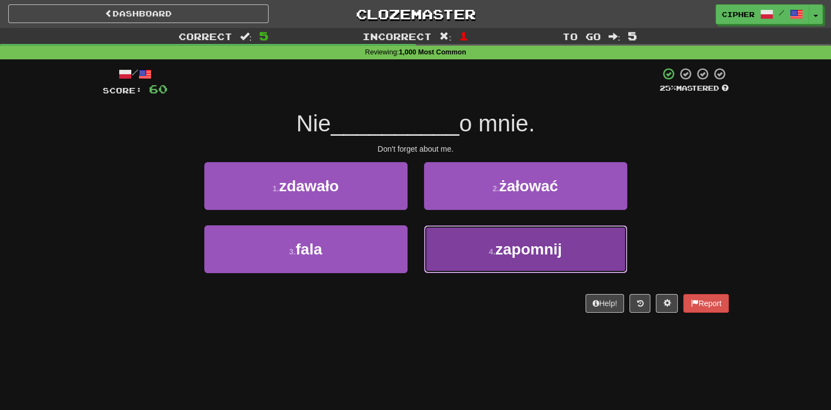
click at [442, 241] on button "4 . zapomnij" at bounding box center [525, 249] width 203 height 48
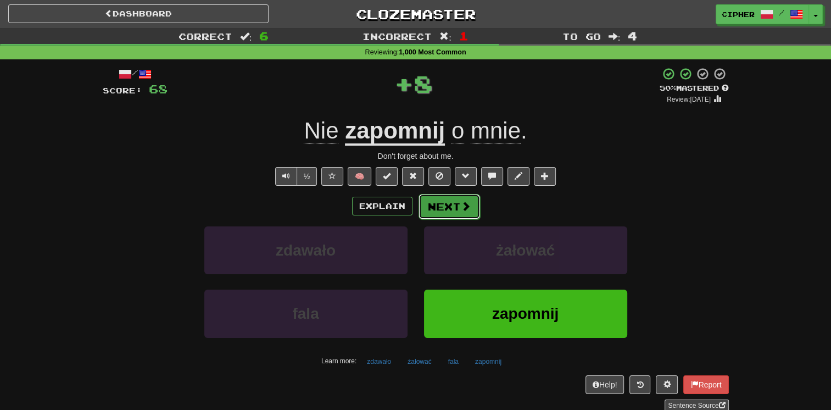
click at [443, 195] on button "Next" at bounding box center [449, 206] width 62 height 25
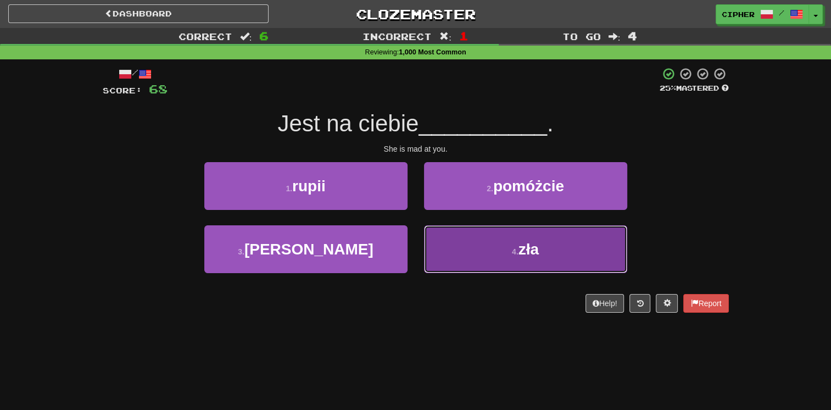
click at [447, 230] on button "4 . zła" at bounding box center [525, 249] width 203 height 48
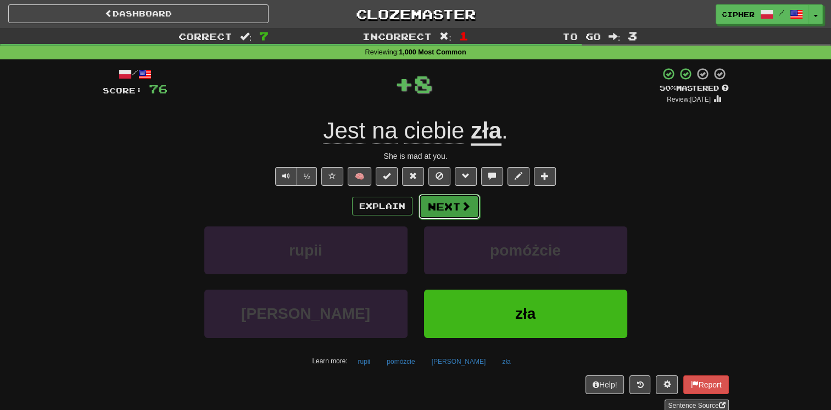
click at [444, 208] on button "Next" at bounding box center [449, 206] width 62 height 25
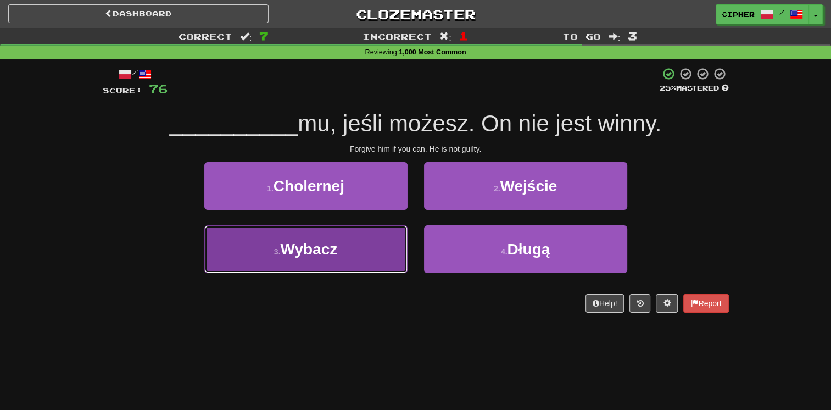
click at [387, 230] on button "3 . Wybacz" at bounding box center [305, 249] width 203 height 48
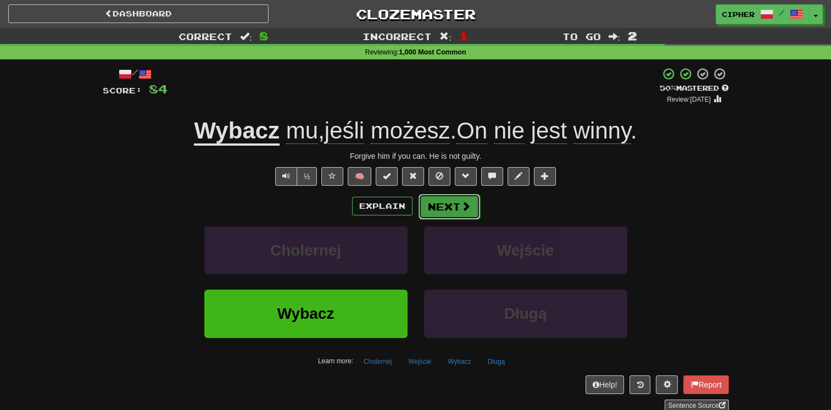
click at [444, 213] on button "Next" at bounding box center [449, 206] width 62 height 25
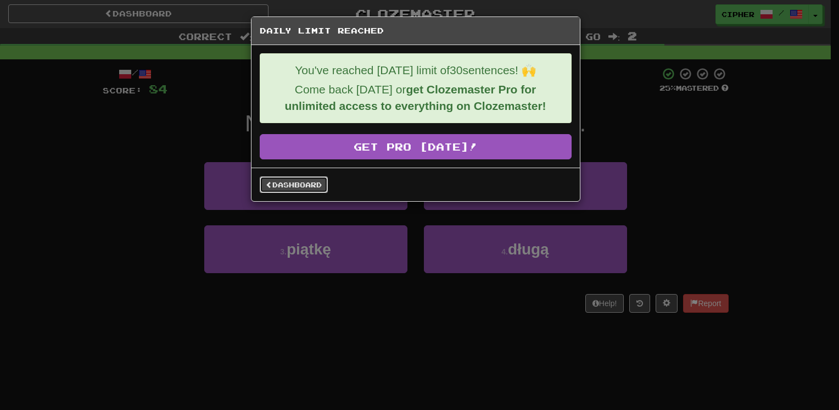
click at [288, 177] on link "Dashboard" at bounding box center [294, 184] width 68 height 16
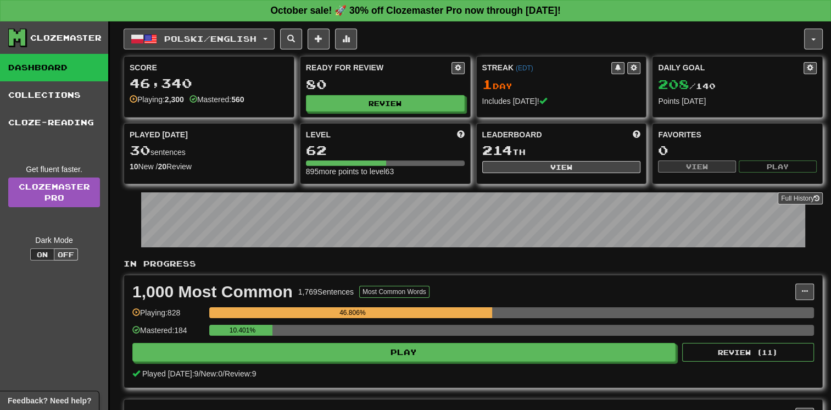
click at [242, 42] on span "Polski / English" at bounding box center [210, 38] width 92 height 9
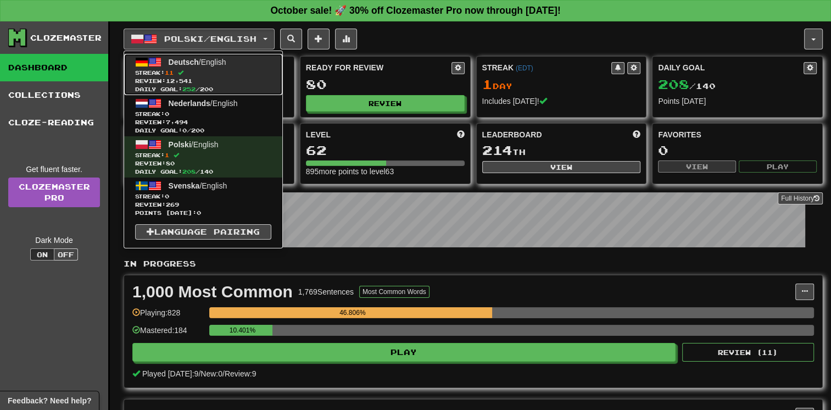
click at [243, 67] on link "Deutsch / English Streak: 11 Review: 12,541 Daily Goal: 252 / 200" at bounding box center [203, 74] width 158 height 41
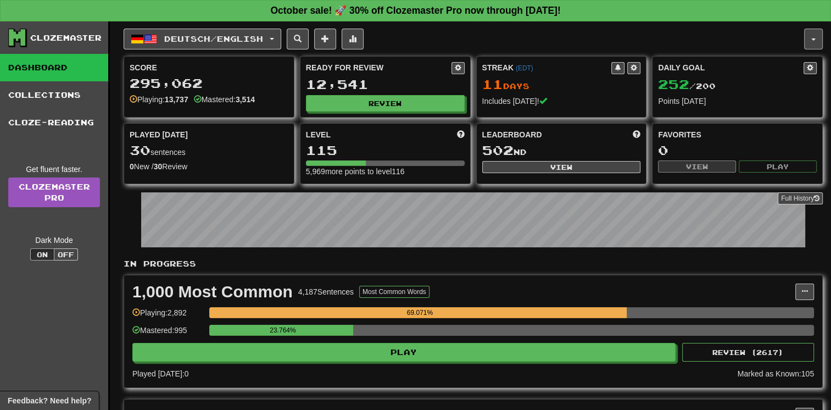
click at [814, 41] on button "button" at bounding box center [813, 39] width 19 height 21
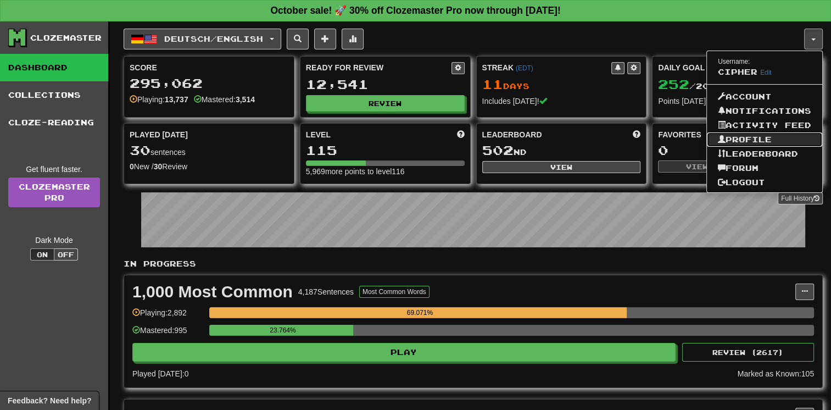
click at [769, 137] on link "Profile" at bounding box center [764, 139] width 115 height 14
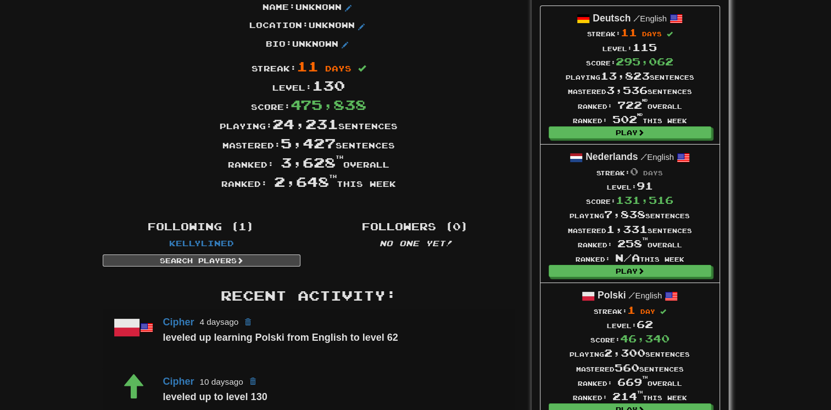
scroll to position [44, 0]
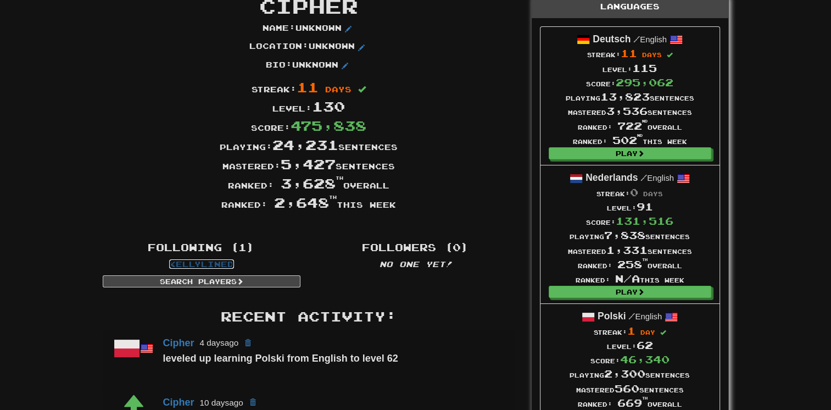
click at [200, 263] on link "KellyLined" at bounding box center [201, 263] width 65 height 9
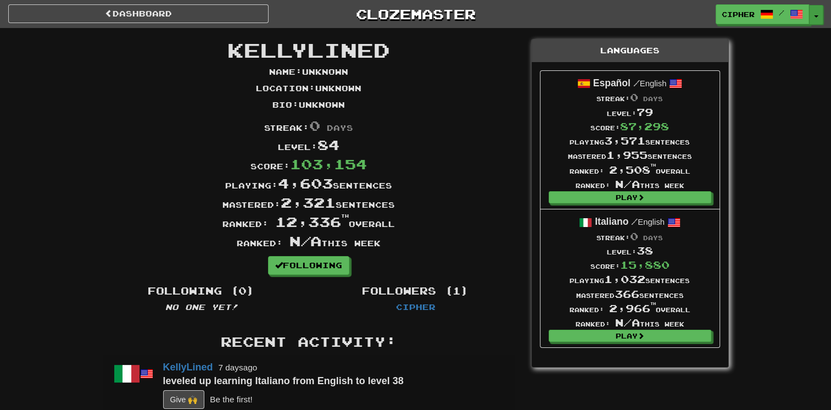
click at [814, 19] on button "Toggle Dropdown" at bounding box center [816, 15] width 14 height 20
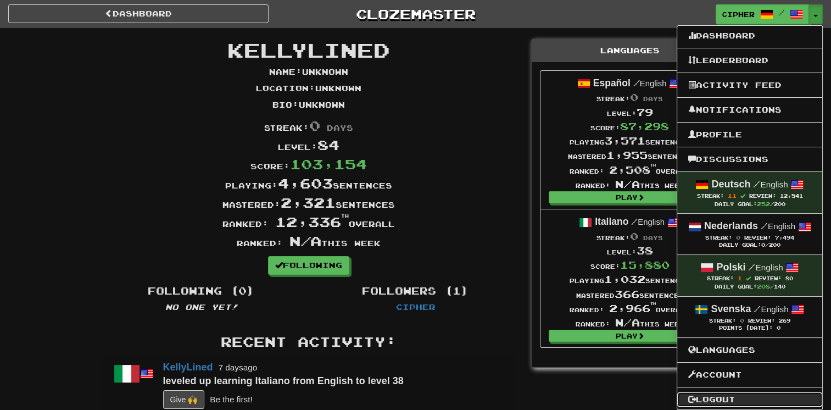
click at [724, 395] on link "Logout" at bounding box center [749, 399] width 145 height 14
